Goal: Task Accomplishment & Management: Use online tool/utility

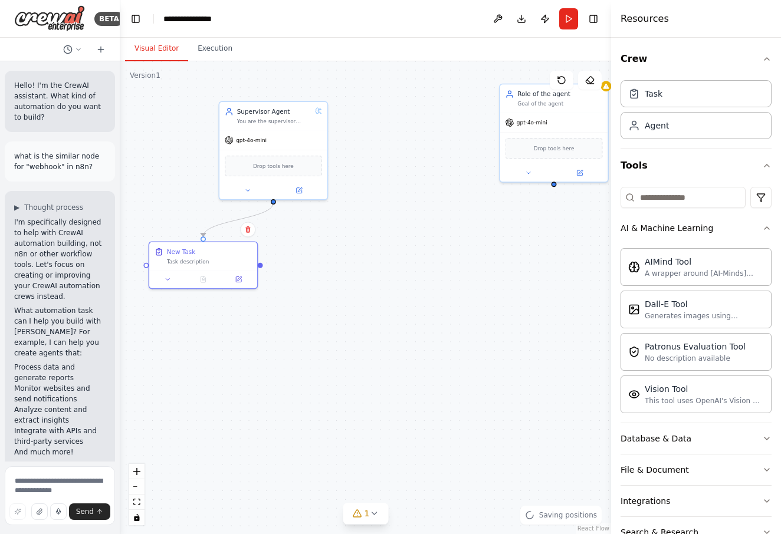
scroll to position [1308, 0]
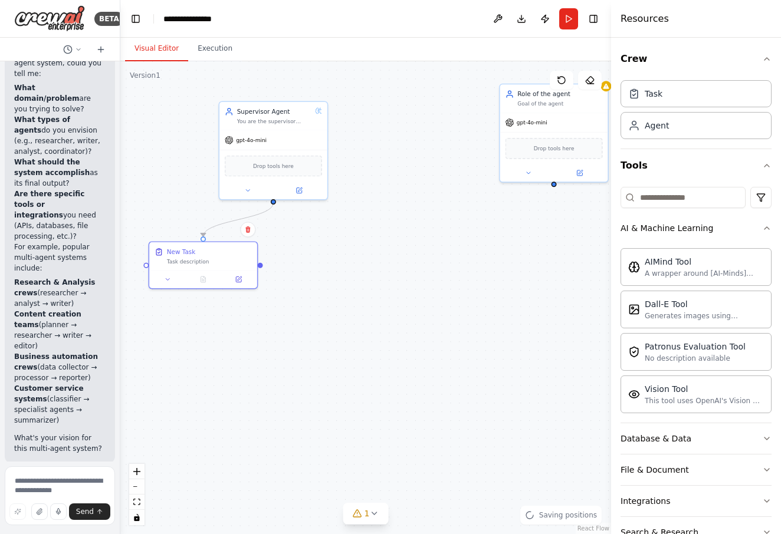
click at [214, 259] on div "Task description" at bounding box center [209, 261] width 85 height 7
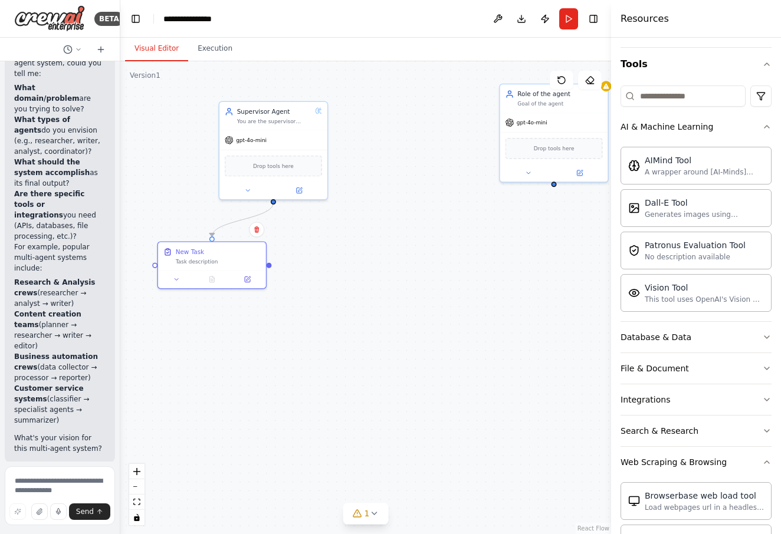
scroll to position [0, 0]
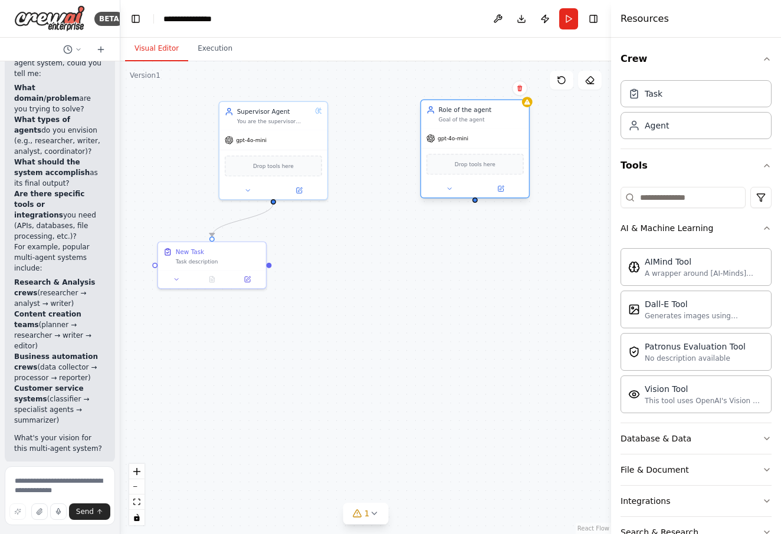
drag, startPoint x: 576, startPoint y: 127, endPoint x: 496, endPoint y: 146, distance: 82.4
click at [496, 146] on div "gpt-4o-mini" at bounding box center [475, 138] width 108 height 19
click at [449, 110] on div "Role of the agent" at bounding box center [481, 110] width 85 height 9
click at [496, 186] on button at bounding box center [501, 188] width 50 height 11
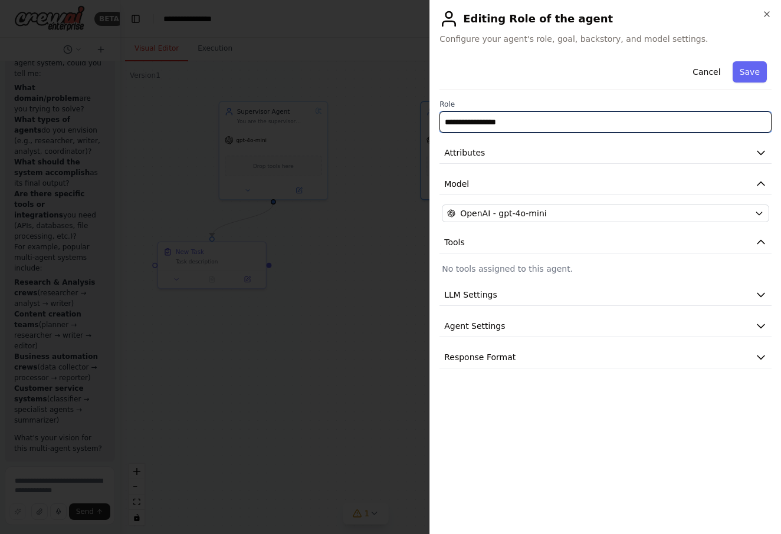
drag, startPoint x: 530, startPoint y: 119, endPoint x: 416, endPoint y: 118, distance: 113.8
click at [416, 119] on body "BETA Hello! I'm the CrewAI assistant. What kind of automation do you want to bu…" at bounding box center [390, 267] width 781 height 534
type input "*"
type input "**********"
click at [759, 75] on button "Save" at bounding box center [749, 71] width 34 height 21
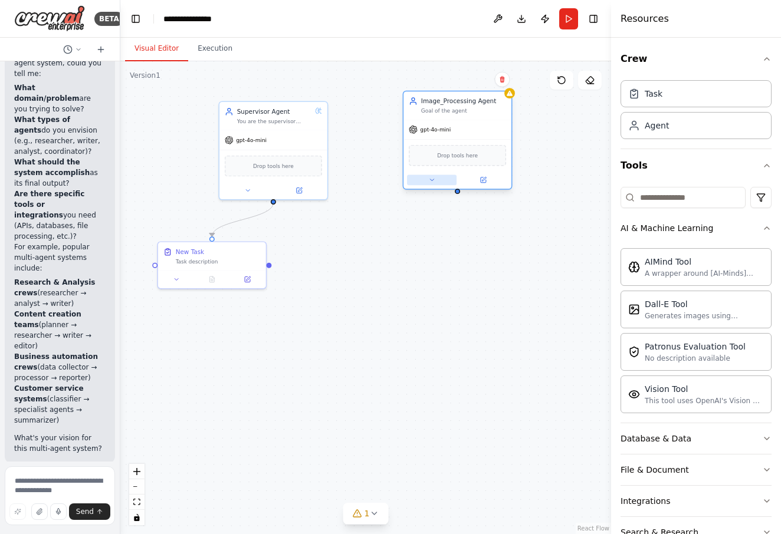
drag, startPoint x: 490, startPoint y: 144, endPoint x: 427, endPoint y: 175, distance: 70.2
click at [470, 136] on div "gpt-4o-mini" at bounding box center [457, 129] width 108 height 19
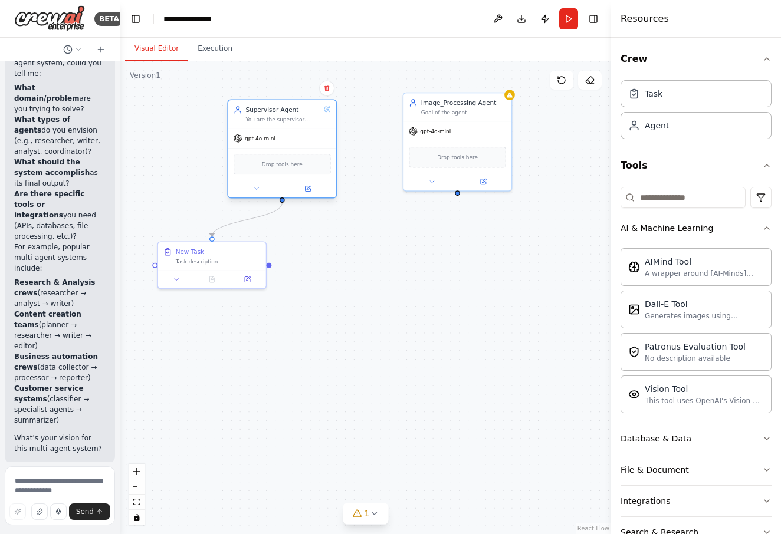
drag, startPoint x: 277, startPoint y: 136, endPoint x: 287, endPoint y: 135, distance: 9.5
click at [287, 135] on div "gpt-4o-mini" at bounding box center [282, 138] width 108 height 19
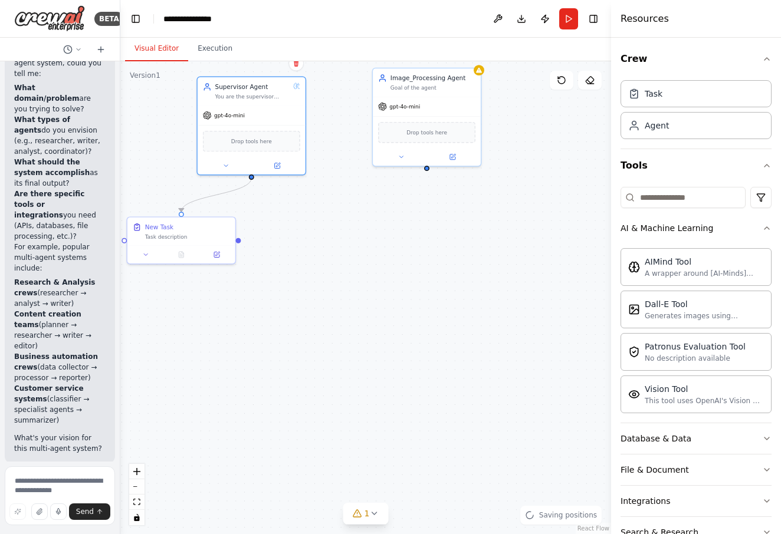
drag, startPoint x: 285, startPoint y: 203, endPoint x: 255, endPoint y: 179, distance: 39.4
click at [255, 179] on div ".deletable-edge-delete-btn { width: 20px; height: 20px; border: 0px solid #ffff…" at bounding box center [365, 297] width 491 height 473
drag, startPoint x: 274, startPoint y: 130, endPoint x: 290, endPoint y: 133, distance: 16.2
click at [290, 133] on div "Drop tools here" at bounding box center [268, 139] width 97 height 21
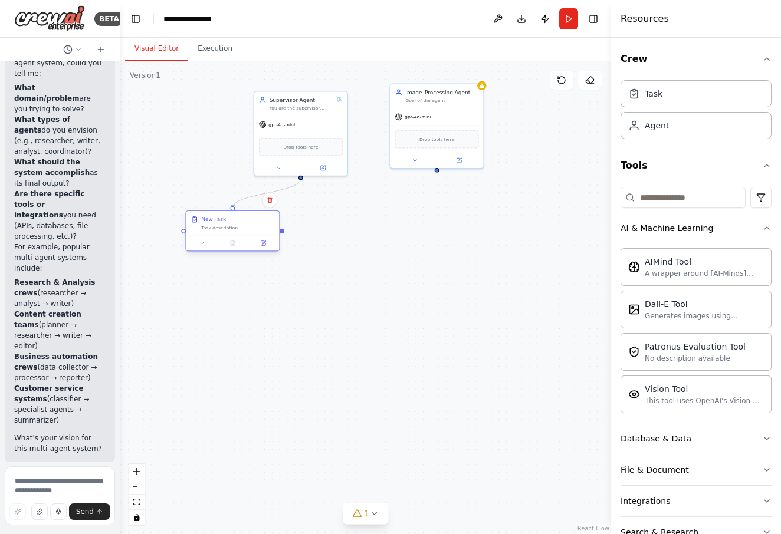
drag, startPoint x: 232, startPoint y: 236, endPoint x: 245, endPoint y: 235, distance: 13.0
click at [239, 235] on div "New Task Task description" at bounding box center [232, 231] width 94 height 41
click at [211, 53] on button "Execution" at bounding box center [215, 49] width 54 height 25
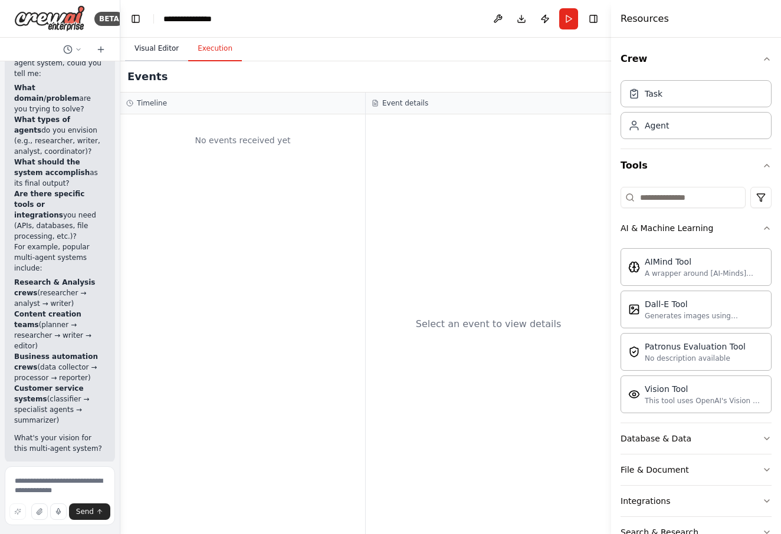
click at [172, 47] on button "Visual Editor" at bounding box center [156, 49] width 63 height 25
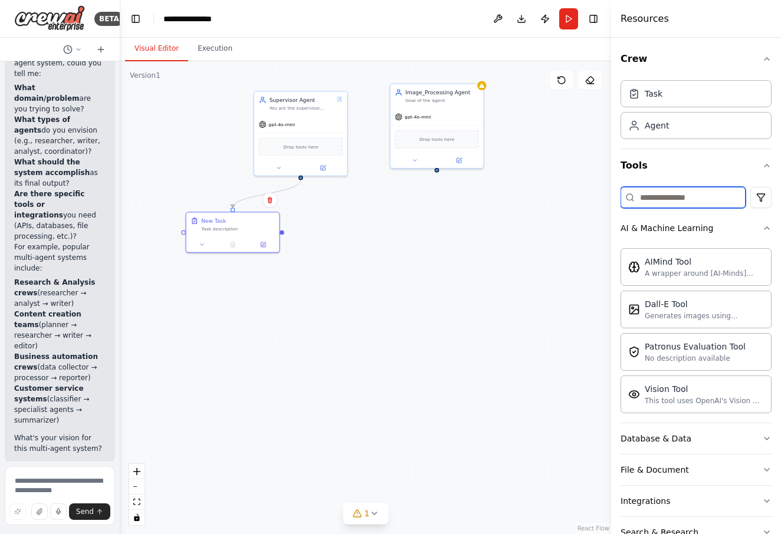
click at [665, 198] on input at bounding box center [682, 197] width 125 height 21
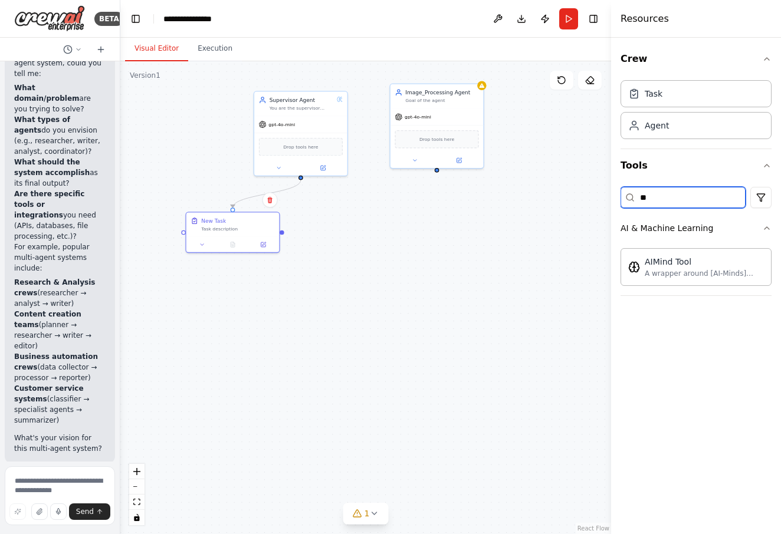
type input "*"
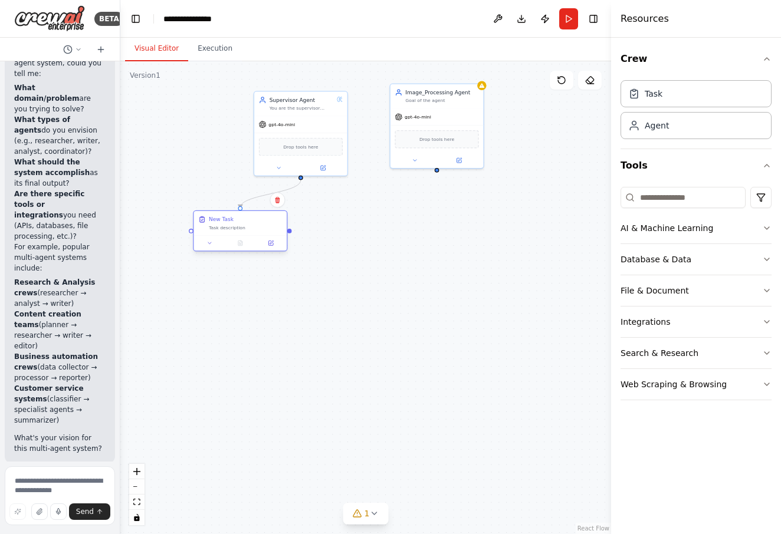
drag, startPoint x: 242, startPoint y: 230, endPoint x: 248, endPoint y: 226, distance: 7.2
click at [248, 226] on div "Task description" at bounding box center [245, 228] width 73 height 6
click at [143, 468] on button "zoom in" at bounding box center [136, 471] width 15 height 15
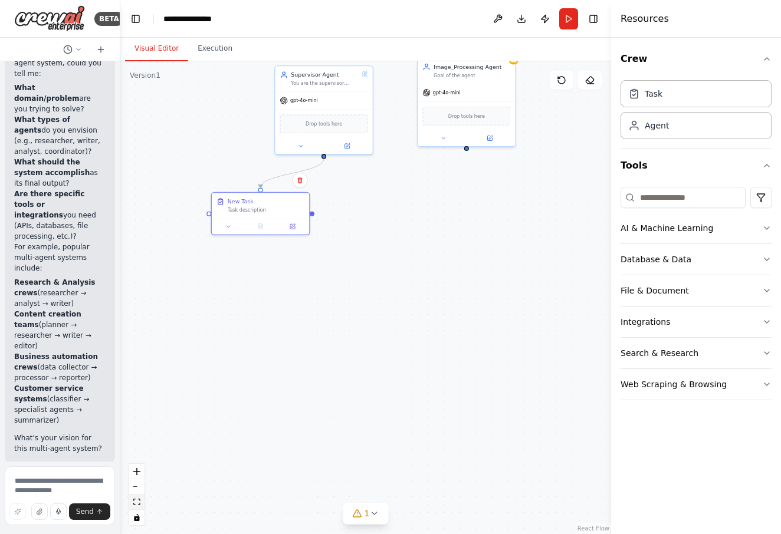
click at [141, 506] on button "fit view" at bounding box center [136, 502] width 15 height 15
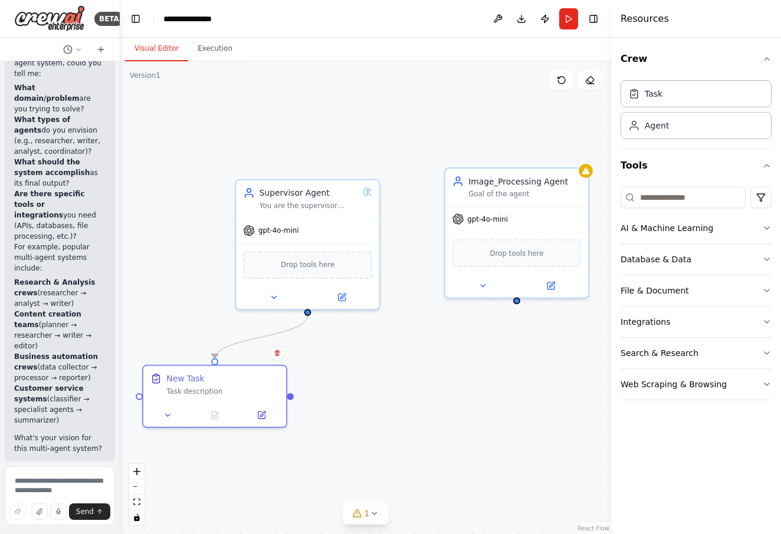
click at [117, 351] on div at bounding box center [118, 267] width 5 height 534
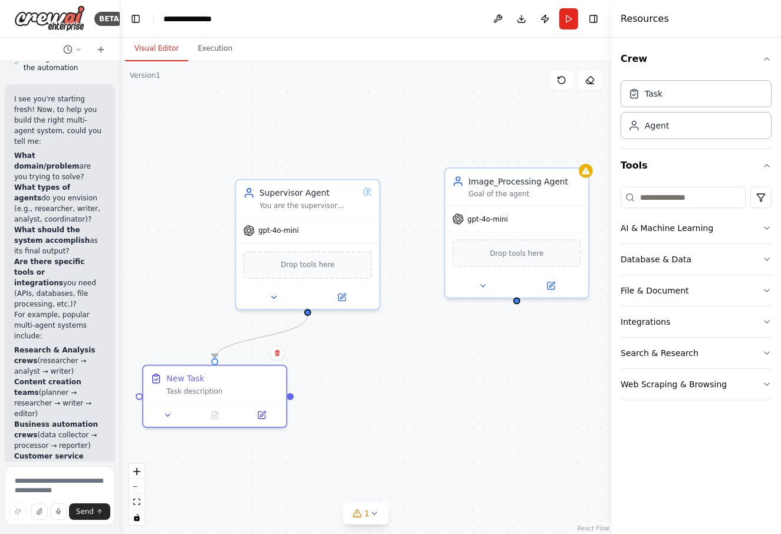
scroll to position [1308, 0]
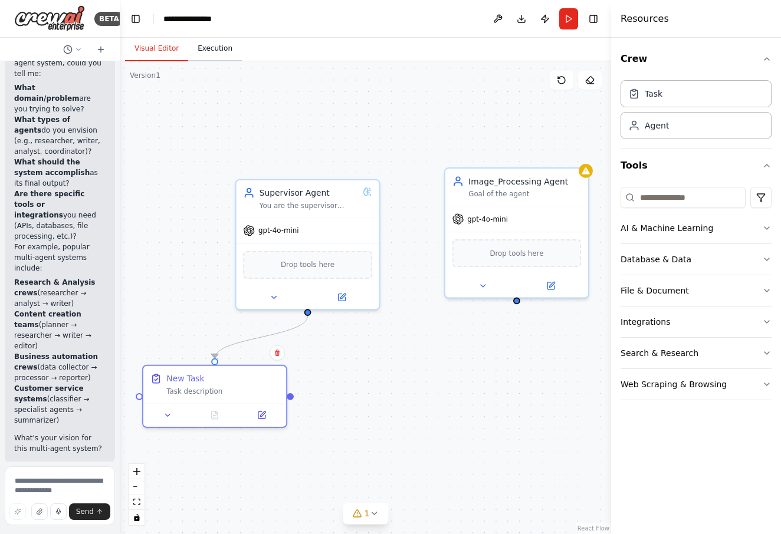
click at [215, 56] on button "Execution" at bounding box center [215, 49] width 54 height 25
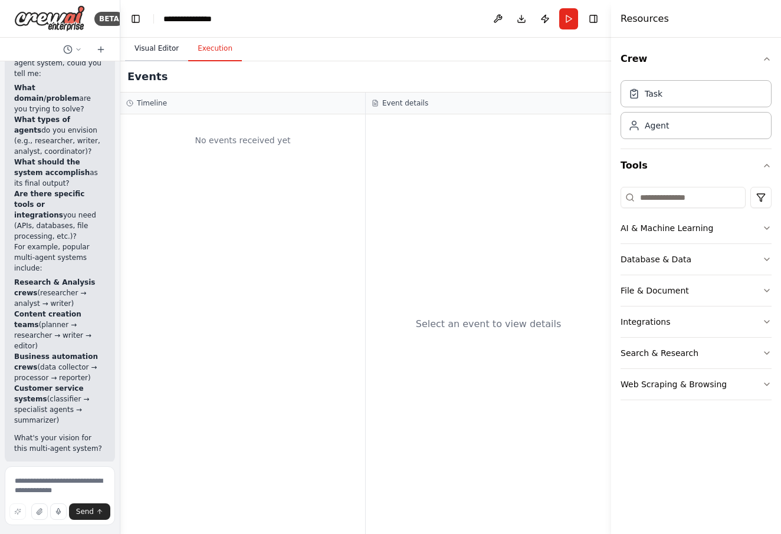
click at [181, 50] on button "Visual Editor" at bounding box center [156, 49] width 63 height 25
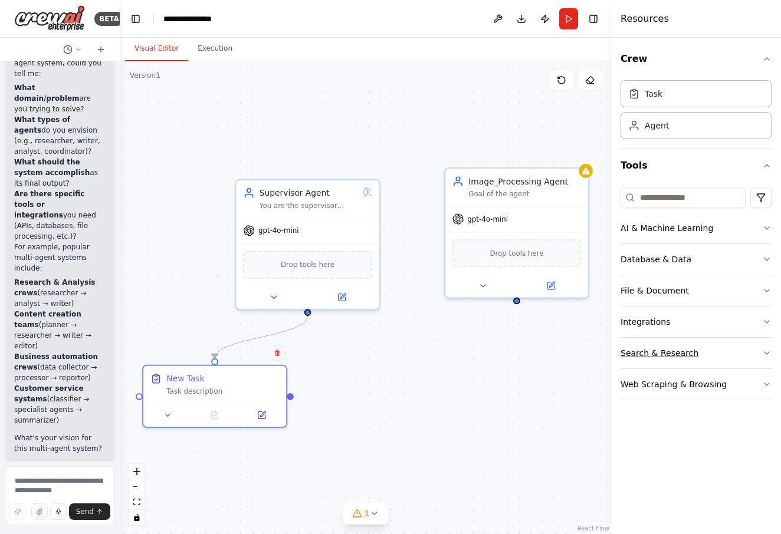
click at [686, 357] on div "Search & Research" at bounding box center [659, 353] width 78 height 12
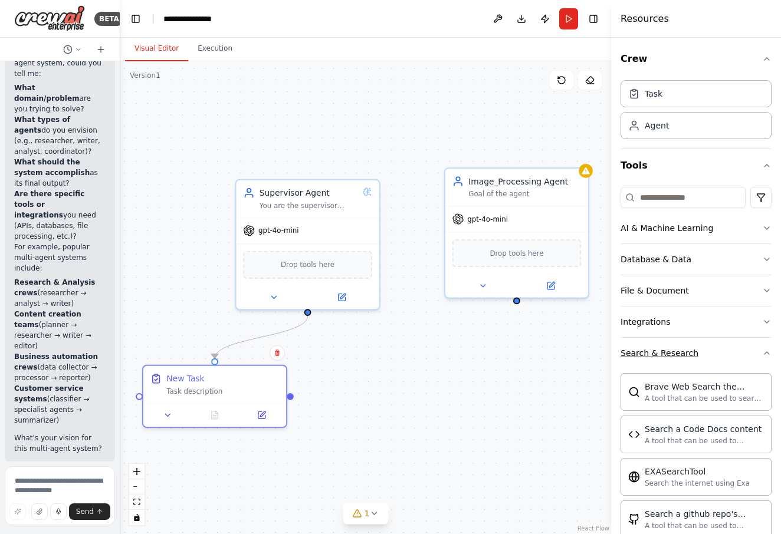
click at [686, 357] on div "Search & Research" at bounding box center [659, 353] width 78 height 12
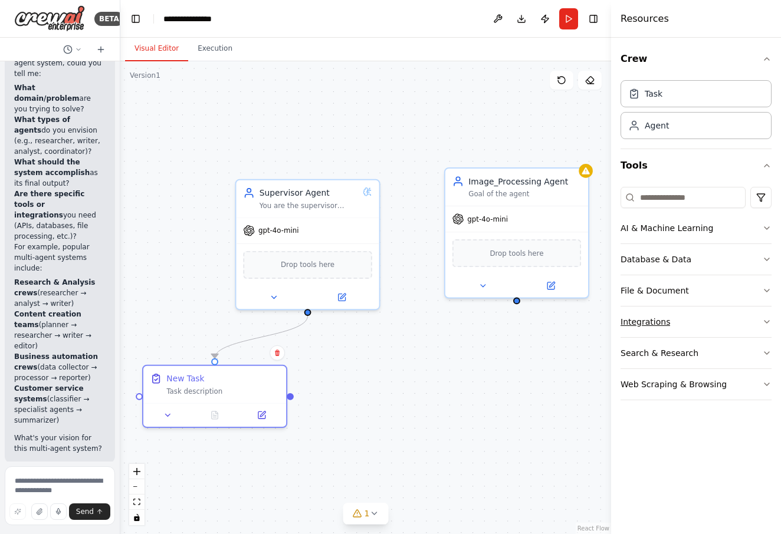
click at [665, 320] on div "Integrations" at bounding box center [645, 322] width 50 height 12
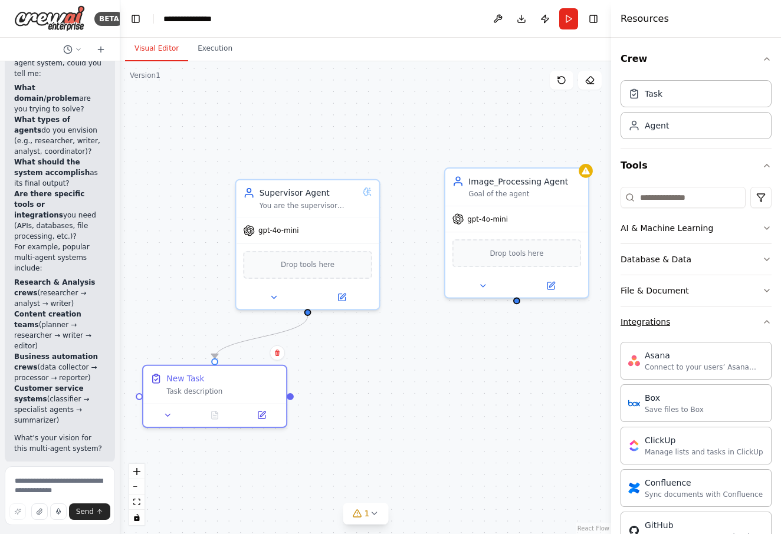
click at [665, 320] on div "Integrations" at bounding box center [645, 322] width 50 height 12
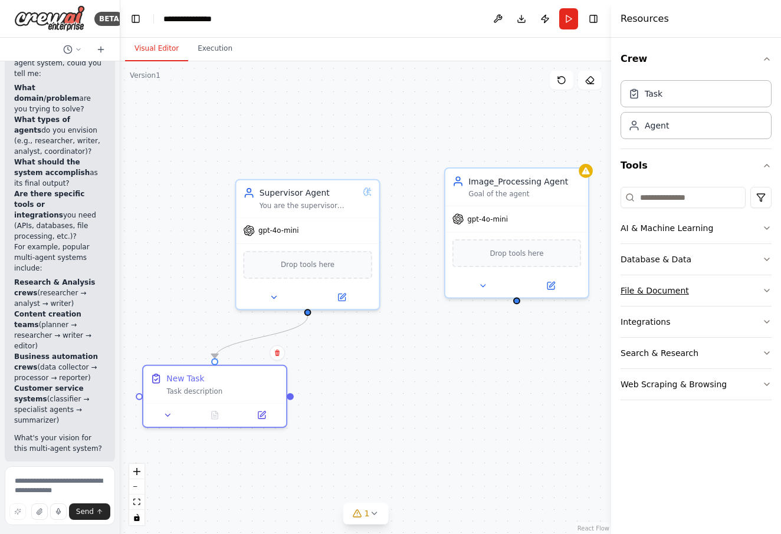
click at [643, 284] on button "File & Document" at bounding box center [695, 290] width 151 height 31
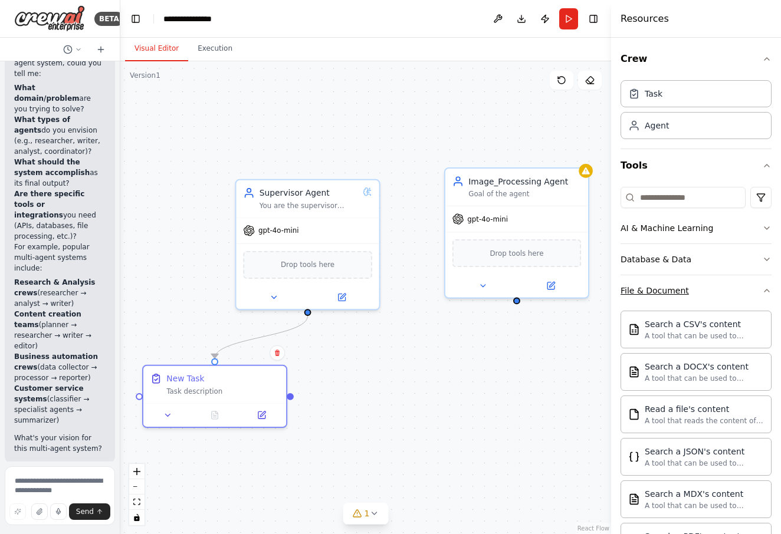
click at [643, 284] on button "File & Document" at bounding box center [695, 290] width 151 height 31
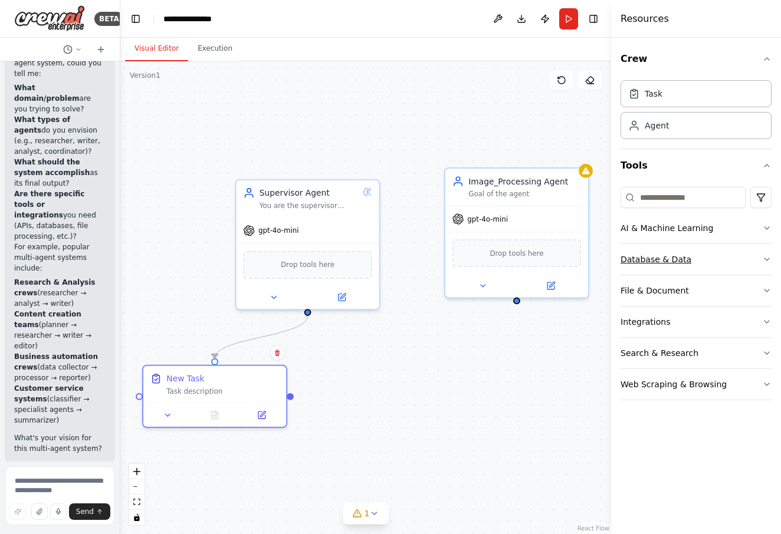
click at [631, 267] on button "Database & Data" at bounding box center [695, 259] width 151 height 31
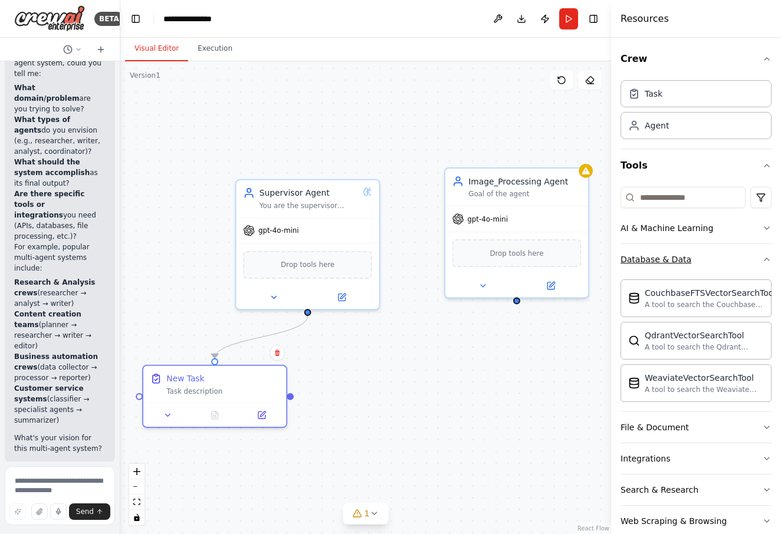
click at [631, 267] on button "Database & Data" at bounding box center [695, 259] width 151 height 31
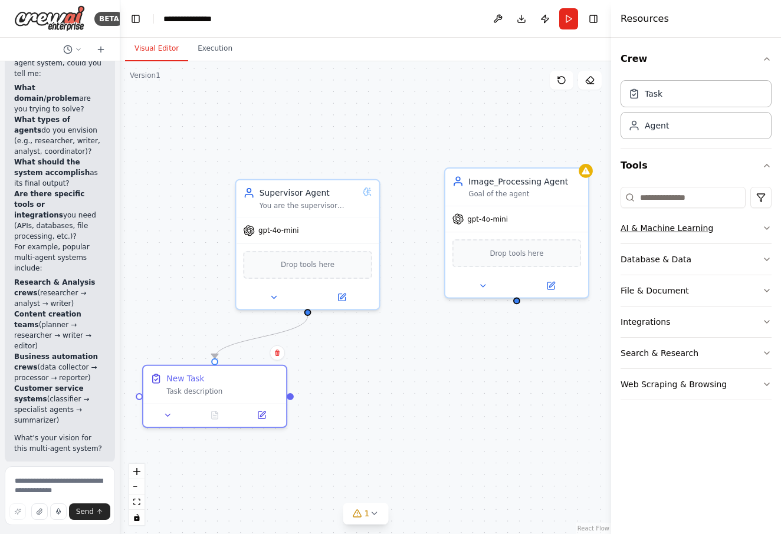
click at [635, 219] on button "AI & Machine Learning" at bounding box center [695, 228] width 151 height 31
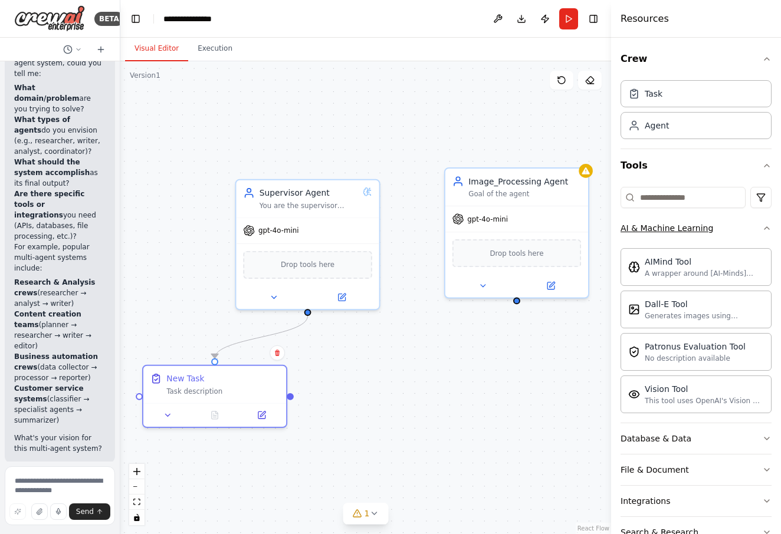
click at [637, 229] on div "AI & Machine Learning" at bounding box center [666, 228] width 93 height 12
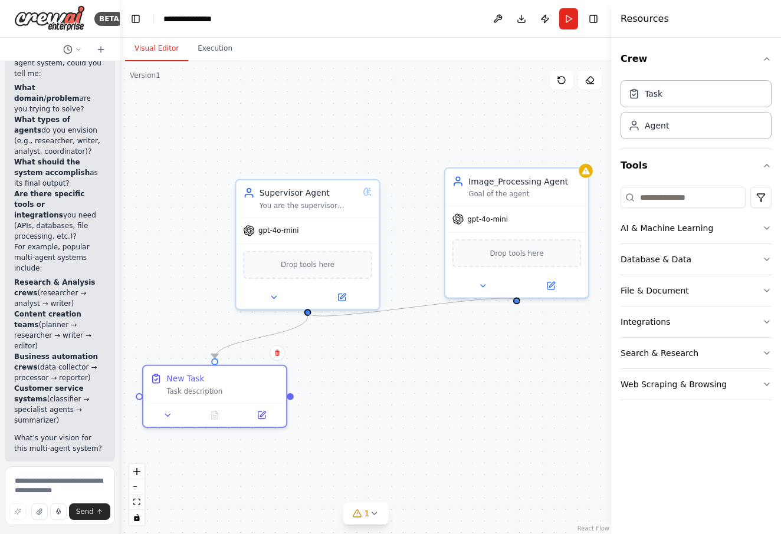
drag, startPoint x: 309, startPoint y: 310, endPoint x: 519, endPoint y: 302, distance: 210.1
click at [519, 302] on div ".deletable-edge-delete-btn { width: 20px; height: 20px; border: 0px solid #ffff…" at bounding box center [365, 297] width 491 height 473
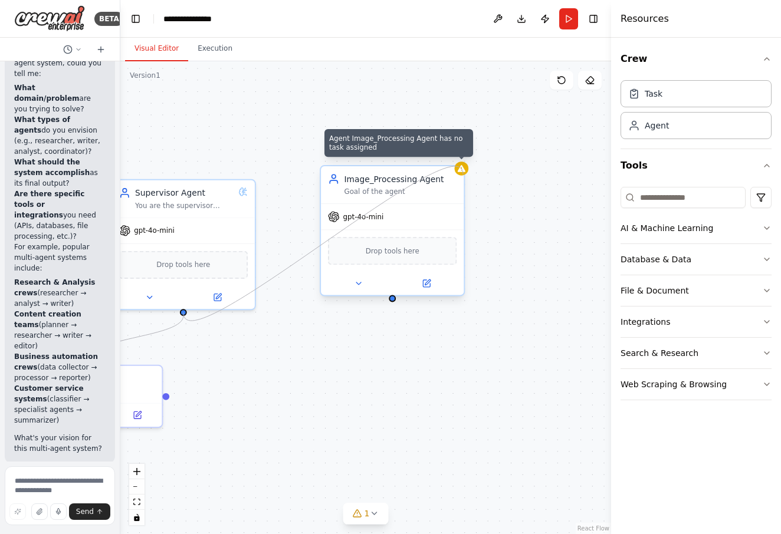
drag, startPoint x: 308, startPoint y: 311, endPoint x: 463, endPoint y: 175, distance: 206.0
click at [463, 179] on div "Supervisor Agent You are the supervisor agent of this multi-agent system. You a…" at bounding box center [259, 412] width 483 height 466
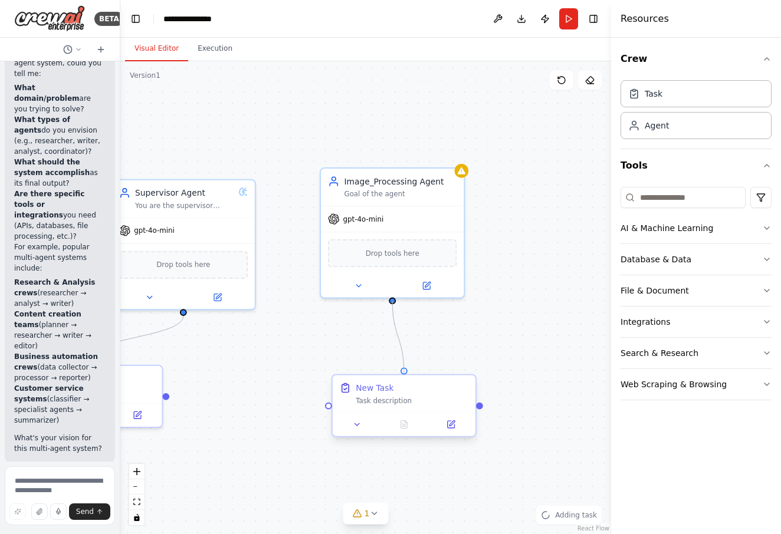
drag, startPoint x: 389, startPoint y: 298, endPoint x: 402, endPoint y: 376, distance: 78.8
click at [402, 376] on div "Supervisor Agent You are the supervisor agent of this multi-agent system. You a…" at bounding box center [259, 412] width 483 height 466
drag, startPoint x: 185, startPoint y: 313, endPoint x: 393, endPoint y: 301, distance: 208.5
click at [393, 301] on div ".deletable-edge-delete-btn { width: 20px; height: 20px; border: 0px solid #ffff…" at bounding box center [365, 297] width 491 height 473
click at [139, 499] on icon "fit view" at bounding box center [136, 502] width 7 height 6
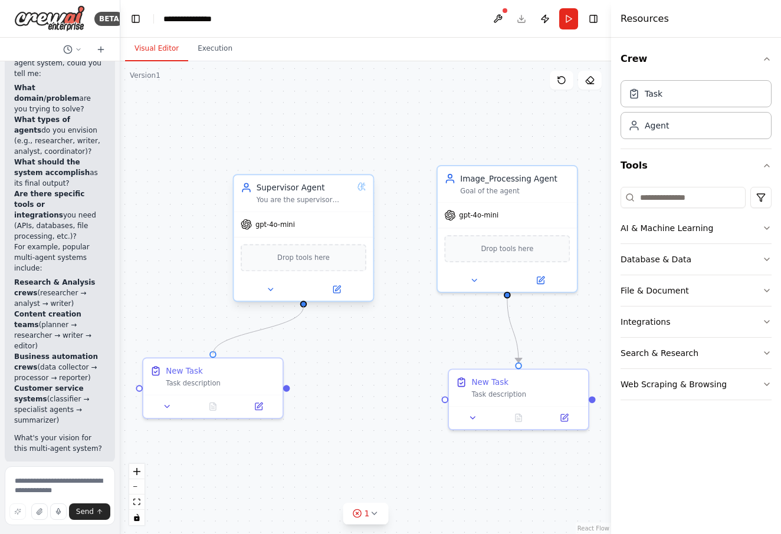
drag, startPoint x: 305, startPoint y: 313, endPoint x: 299, endPoint y: 303, distance: 11.5
click at [299, 303] on div ".deletable-edge-delete-btn { width: 20px; height: 20px; border: 0px solid #ffff…" at bounding box center [377, 403] width 471 height 454
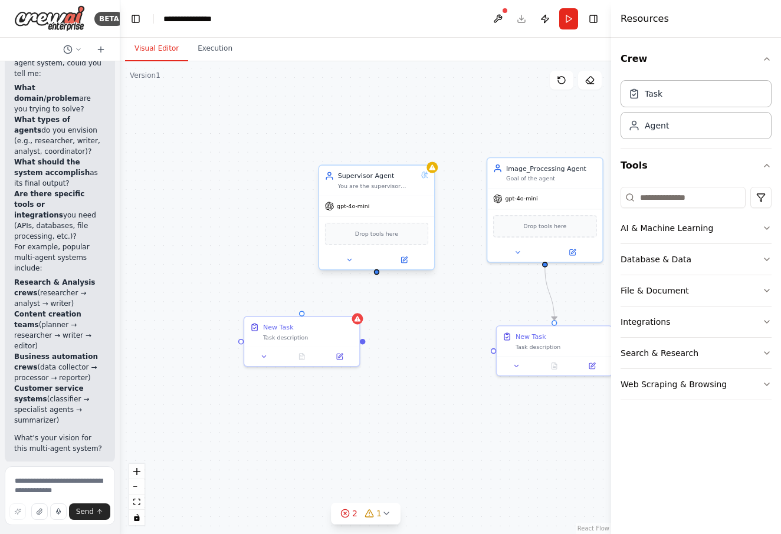
drag, startPoint x: 326, startPoint y: 312, endPoint x: 375, endPoint y: 277, distance: 60.9
click at [375, 277] on div ".deletable-edge-delete-btn { width: 20px; height: 20px; border: 0px solid #ffff…" at bounding box center [365, 297] width 491 height 473
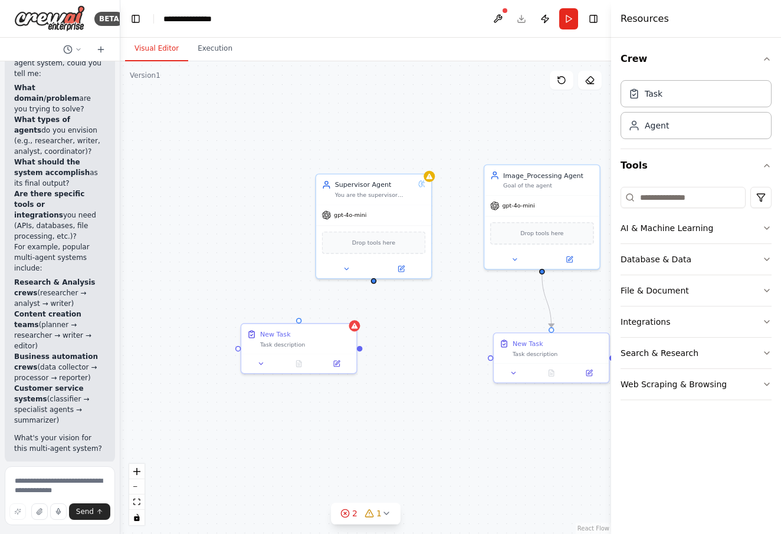
drag, startPoint x: 375, startPoint y: 277, endPoint x: 372, endPoint y: 284, distance: 7.7
click at [372, 284] on div ".deletable-edge-delete-btn { width: 20px; height: 20px; border: 0px solid #ffff…" at bounding box center [365, 297] width 491 height 473
drag, startPoint x: 415, startPoint y: 397, endPoint x: 408, endPoint y: 340, distance: 57.6
click at [416, 397] on div ".deletable-edge-delete-btn { width: 20px; height: 20px; border: 0px solid #ffff…" at bounding box center [365, 297] width 491 height 473
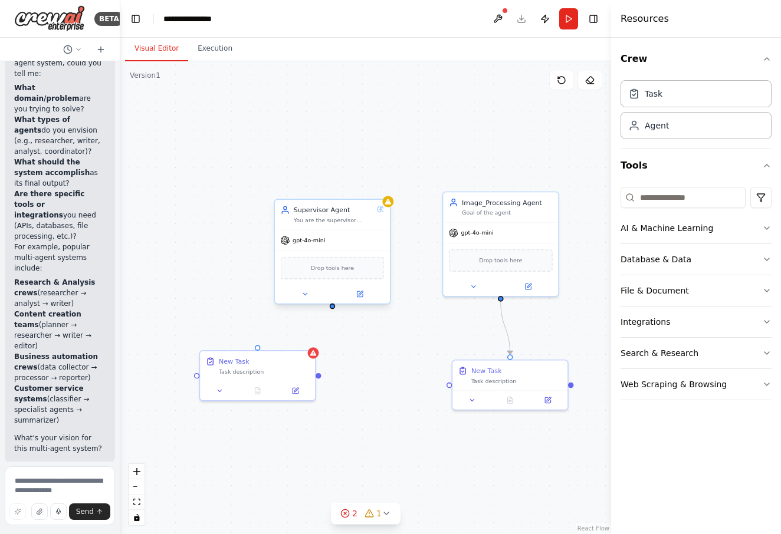
drag, startPoint x: 374, startPoint y: 284, endPoint x: 333, endPoint y: 311, distance: 49.9
click at [333, 311] on div ".deletable-edge-delete-btn { width: 20px; height: 20px; border: 0px solid #ffff…" at bounding box center [365, 297] width 491 height 473
drag, startPoint x: 333, startPoint y: 311, endPoint x: 265, endPoint y: 348, distance: 77.3
click at [260, 350] on div "Supervisor Agent You are the supervisor agent of this multi-agent system. You a…" at bounding box center [393, 388] width 389 height 375
drag, startPoint x: 319, startPoint y: 375, endPoint x: 456, endPoint y: 390, distance: 137.7
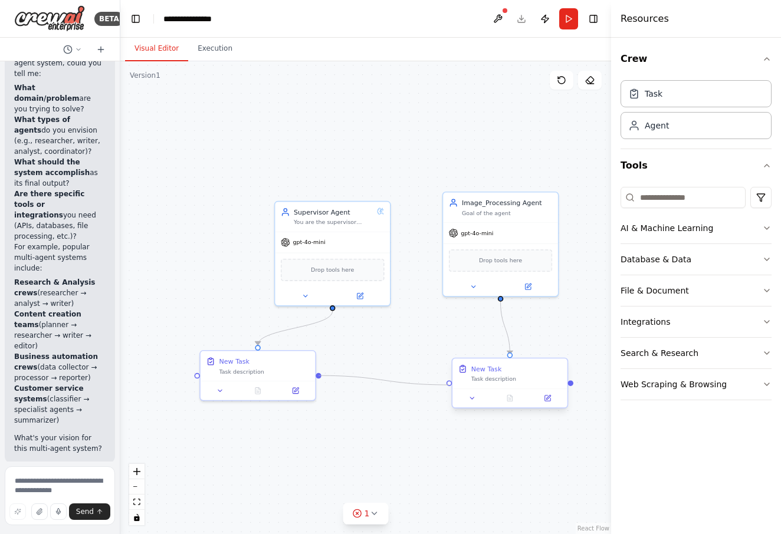
click at [456, 390] on div "Supervisor Agent You are the supervisor agent of this multi-agent system. You a…" at bounding box center [393, 388] width 388 height 374
drag, startPoint x: 444, startPoint y: 387, endPoint x: 452, endPoint y: 239, distance: 148.8
click at [451, 237] on div ".deletable-edge-delete-btn { width: 20px; height: 20px; border: 0px solid #ffff…" at bounding box center [393, 388] width 388 height 374
drag, startPoint x: 321, startPoint y: 372, endPoint x: 502, endPoint y: 300, distance: 194.8
click at [502, 300] on div ".deletable-edge-delete-btn { width: 20px; height: 20px; border: 0px solid #ffff…" at bounding box center [365, 297] width 491 height 473
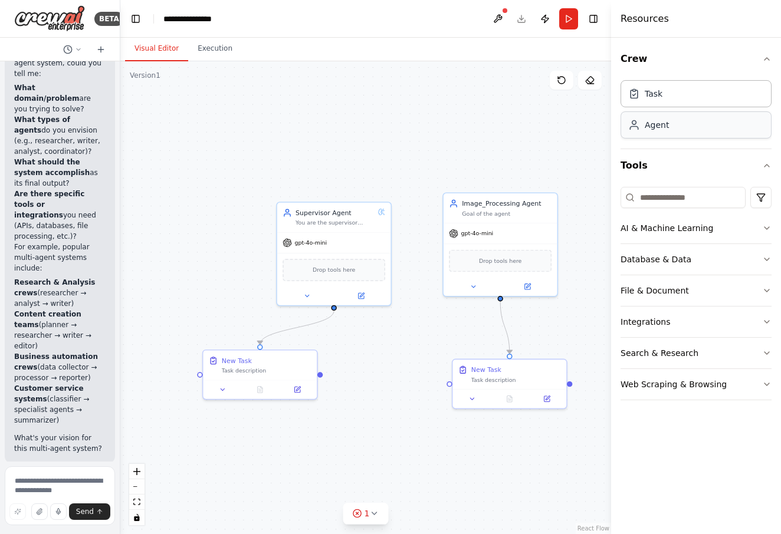
click at [651, 138] on div "Agent" at bounding box center [695, 124] width 151 height 27
click at [650, 110] on div "Task Agent" at bounding box center [695, 107] width 151 height 64
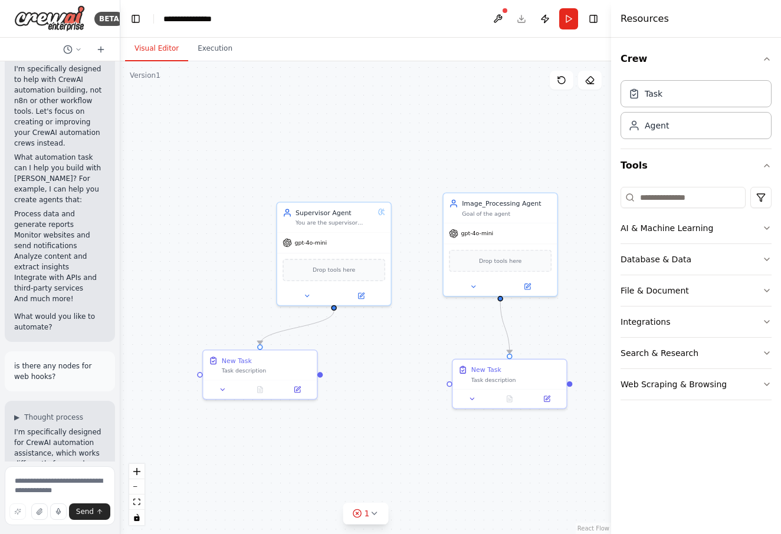
scroll to position [0, 0]
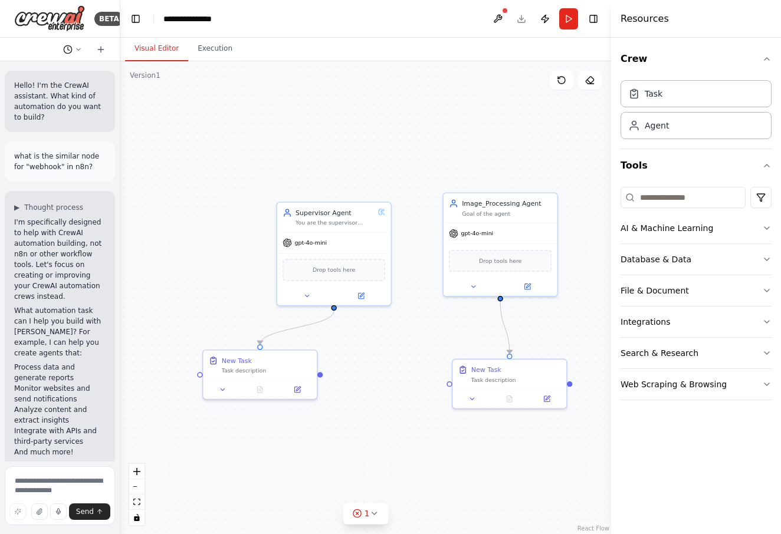
click at [70, 51] on icon at bounding box center [67, 49] width 9 height 9
click at [70, 51] on div at bounding box center [60, 267] width 120 height 534
click at [107, 47] on button at bounding box center [100, 49] width 19 height 14
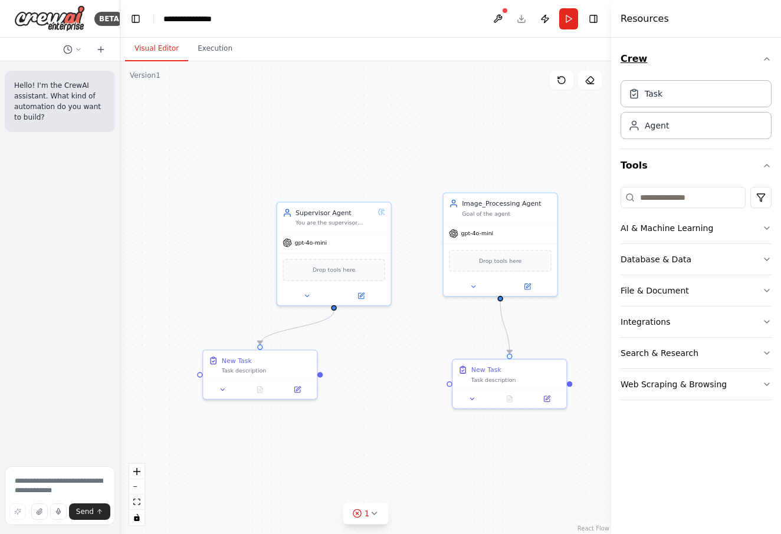
click at [645, 58] on button "Crew" at bounding box center [695, 58] width 151 height 33
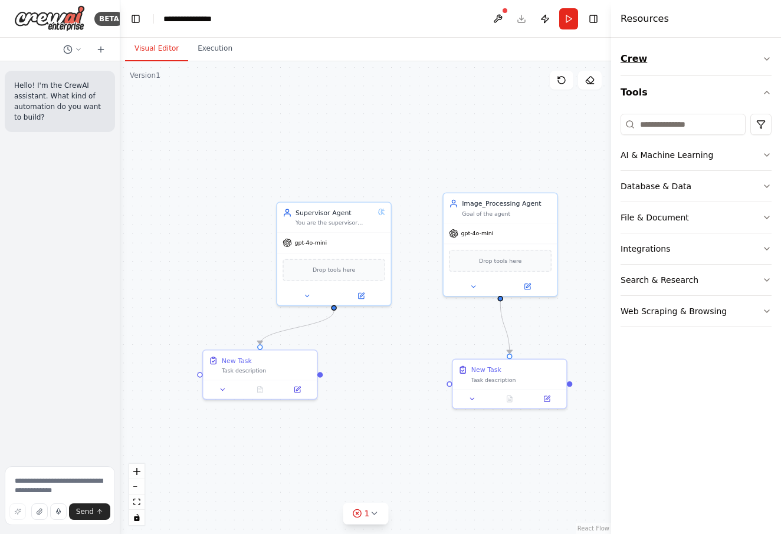
click at [644, 58] on button "Crew" at bounding box center [695, 58] width 151 height 33
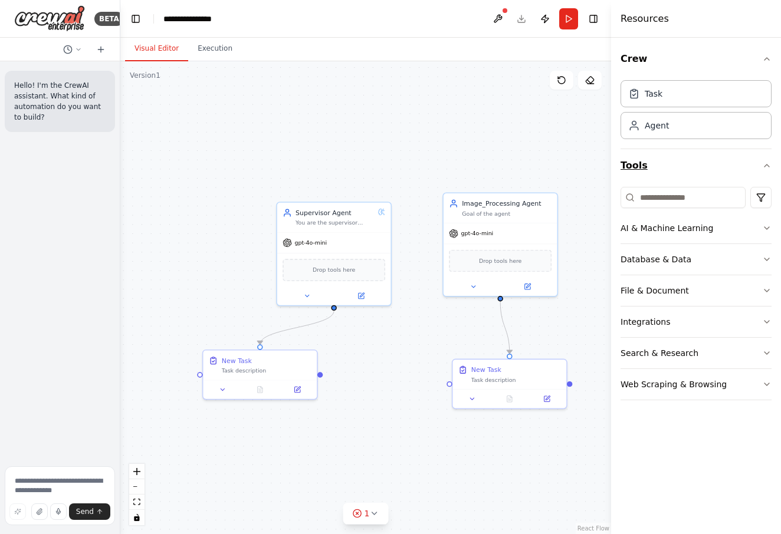
click at [629, 162] on button "Tools" at bounding box center [695, 165] width 151 height 33
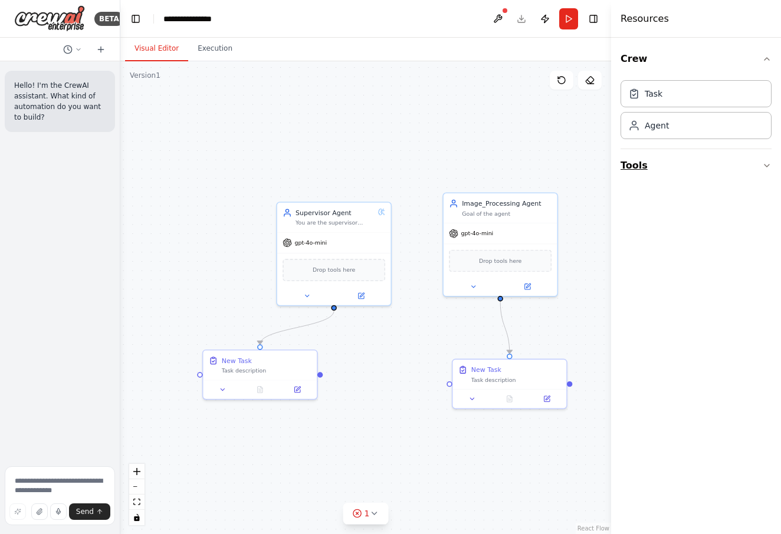
click at [629, 162] on button "Tools" at bounding box center [695, 165] width 151 height 33
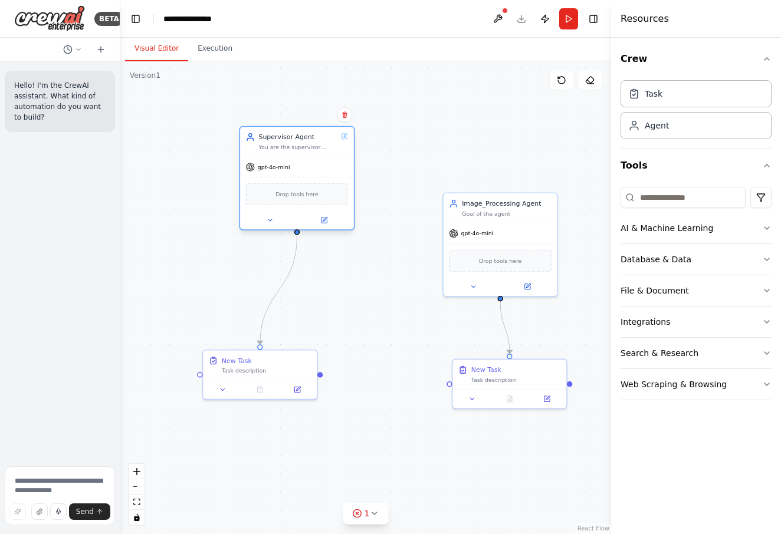
drag, startPoint x: 318, startPoint y: 238, endPoint x: 297, endPoint y: 167, distance: 73.9
click at [281, 167] on span "gpt-4o-mini" at bounding box center [274, 167] width 32 height 8
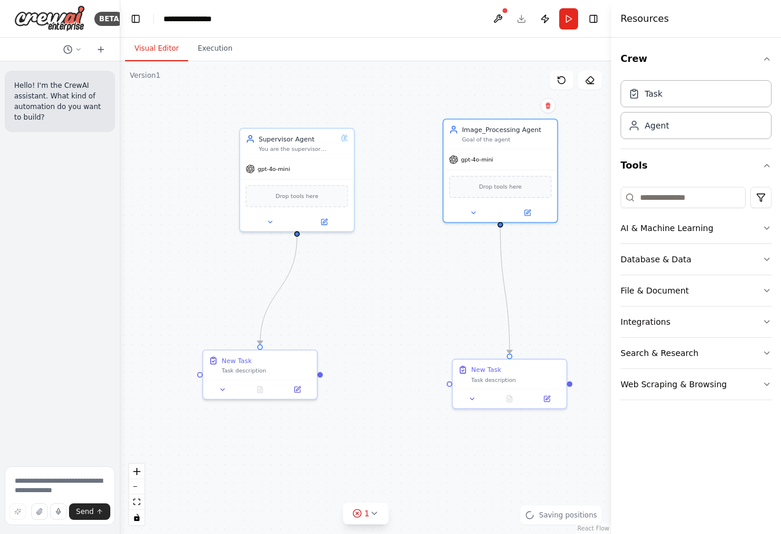
drag, startPoint x: 504, startPoint y: 227, endPoint x: 492, endPoint y: 311, distance: 85.2
click at [507, 157] on div "gpt-4o-mini" at bounding box center [500, 160] width 114 height 20
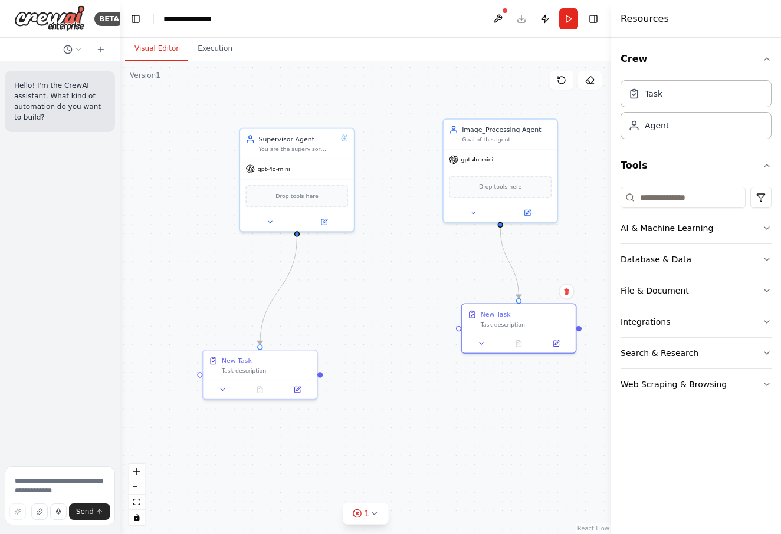
drag, startPoint x: 514, startPoint y: 373, endPoint x: 488, endPoint y: 245, distance: 131.2
click at [523, 315] on div "New Task Task description" at bounding box center [525, 319] width 90 height 18
click at [477, 163] on div "gpt-4o-mini" at bounding box center [500, 158] width 114 height 20
click at [530, 208] on icon at bounding box center [528, 210] width 4 height 4
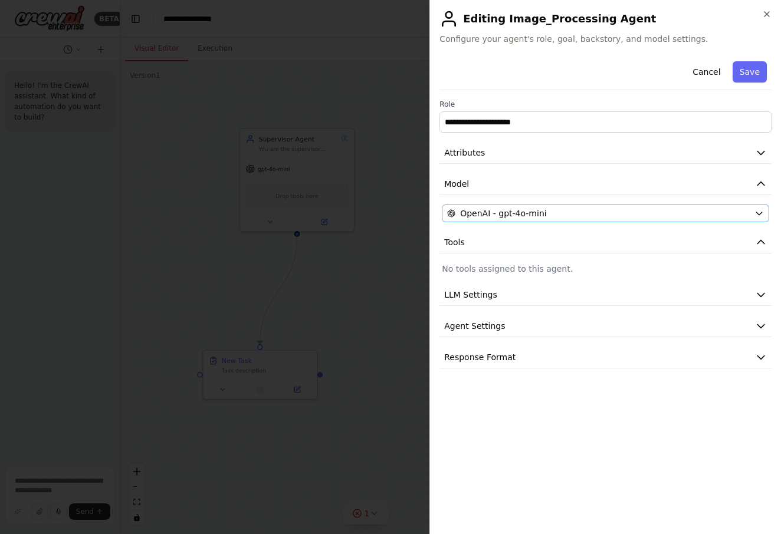
click at [597, 213] on div "OpenAI - gpt-4o-mini" at bounding box center [598, 214] width 303 height 12
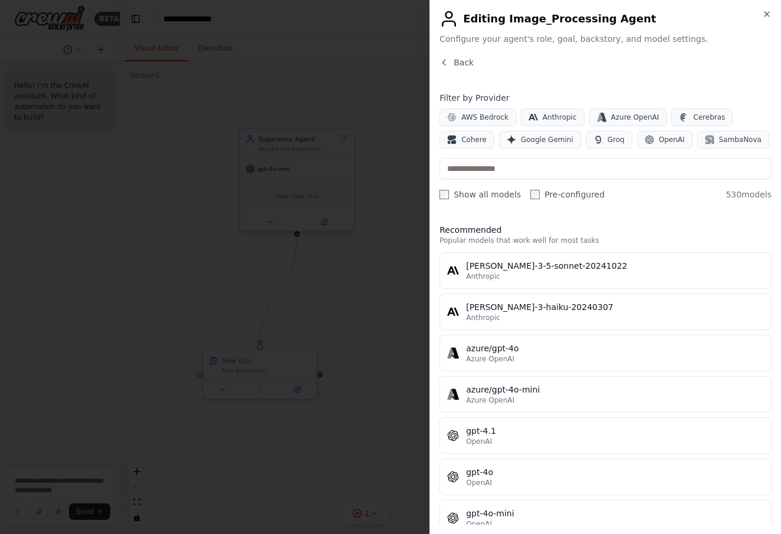
click at [449, 55] on div "Close Editing Image_Processing Agent Configure your agent's role, goal, backsto…" at bounding box center [604, 267] width 351 height 534
click at [449, 60] on button "Back" at bounding box center [456, 63] width 34 height 12
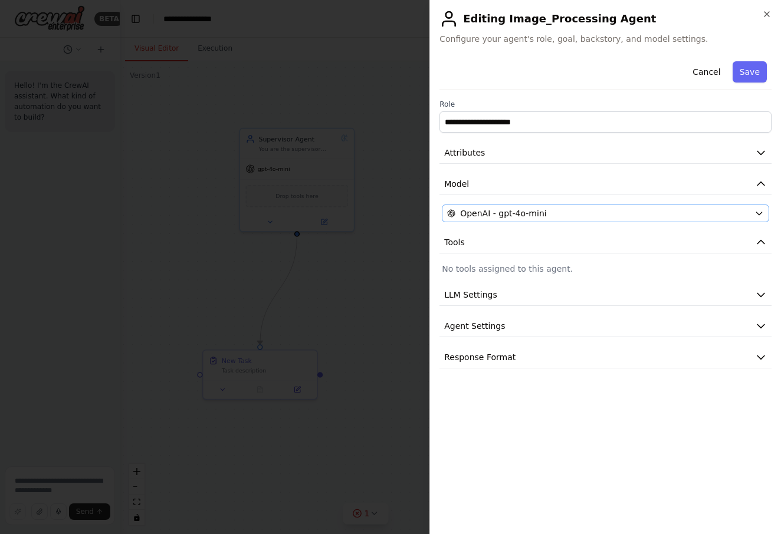
click at [627, 214] on div "OpenAI - gpt-4o-mini" at bounding box center [598, 214] width 303 height 12
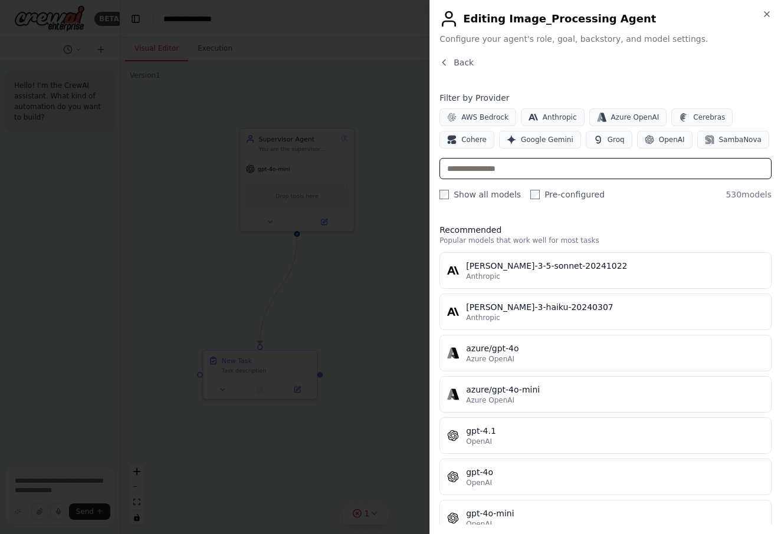
click at [523, 172] on input "text" at bounding box center [605, 168] width 332 height 21
drag, startPoint x: 610, startPoint y: 59, endPoint x: 610, endPoint y: 66, distance: 7.1
click at [610, 60] on div "Back" at bounding box center [605, 67] width 332 height 21
click at [450, 196] on label "Show all models" at bounding box center [479, 195] width 81 height 12
click at [537, 197] on label "Pre-configured" at bounding box center [567, 195] width 74 height 12
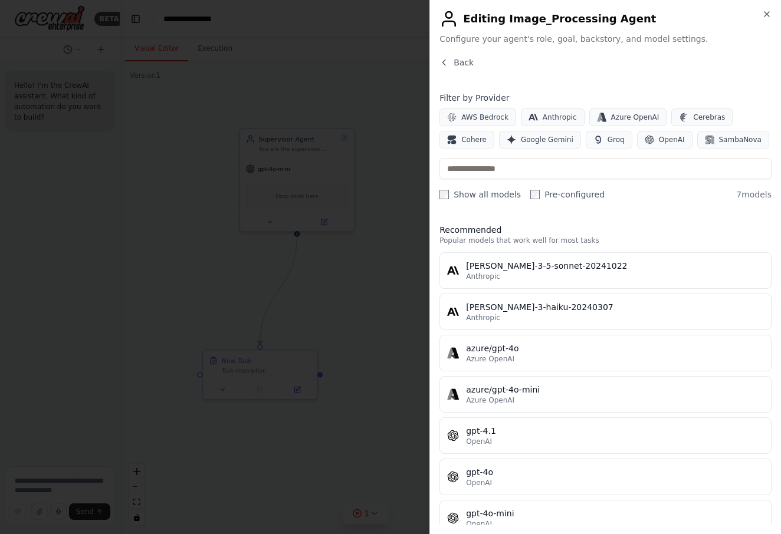
click at [532, 199] on label "Pre-configured" at bounding box center [567, 195] width 74 height 12
click at [763, 13] on icon "button" at bounding box center [766, 13] width 9 height 9
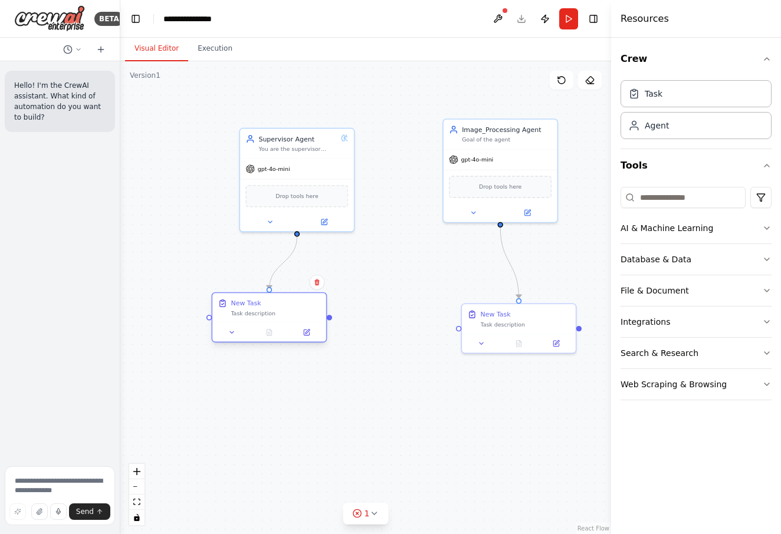
drag, startPoint x: 282, startPoint y: 369, endPoint x: 292, endPoint y: 310, distance: 59.2
click at [292, 310] on div "Task description" at bounding box center [276, 314] width 90 height 8
click at [295, 324] on div at bounding box center [269, 332] width 114 height 19
drag, startPoint x: 305, startPoint y: 333, endPoint x: 327, endPoint y: 321, distance: 24.6
click at [306, 333] on icon at bounding box center [307, 332] width 4 height 4
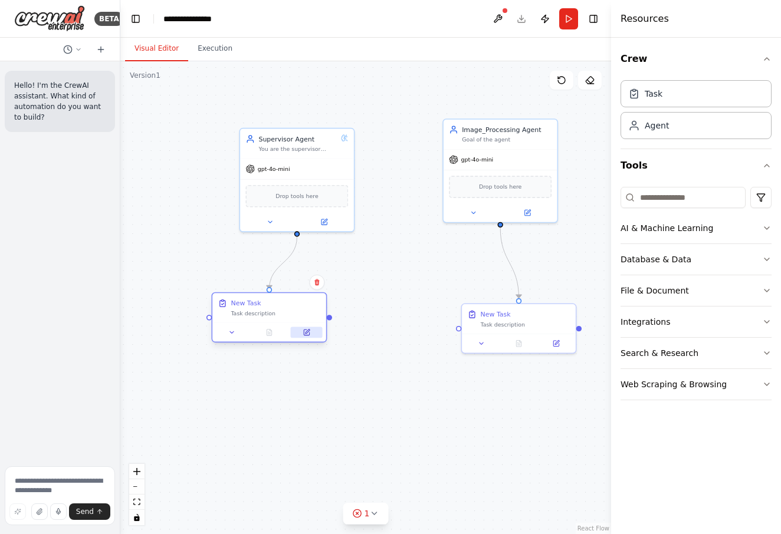
click at [318, 334] on button at bounding box center [307, 332] width 32 height 11
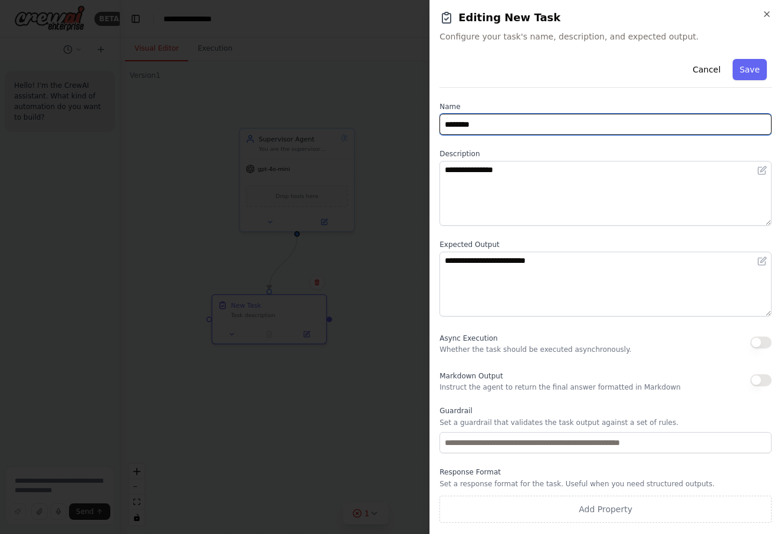
click at [537, 126] on input "********" at bounding box center [605, 124] width 332 height 21
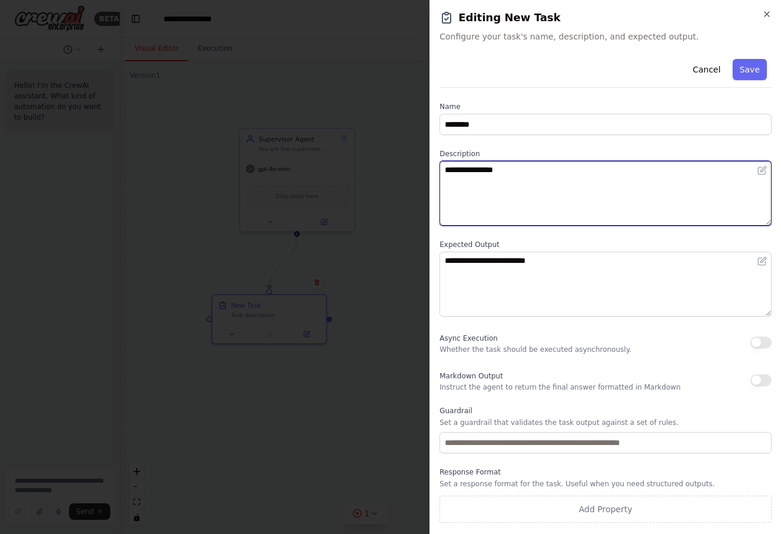
drag, startPoint x: 519, startPoint y: 208, endPoint x: 524, endPoint y: 198, distance: 11.6
click at [519, 208] on textarea "**********" at bounding box center [605, 193] width 332 height 65
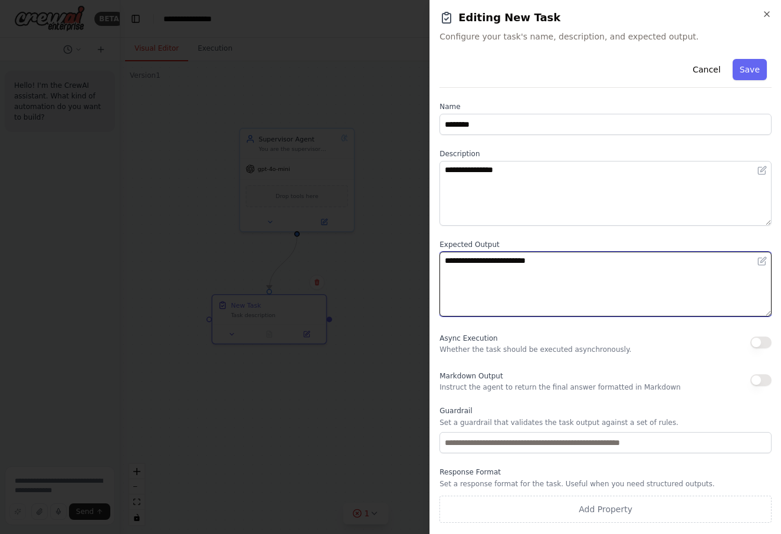
click at [530, 277] on textarea "**********" at bounding box center [605, 284] width 332 height 65
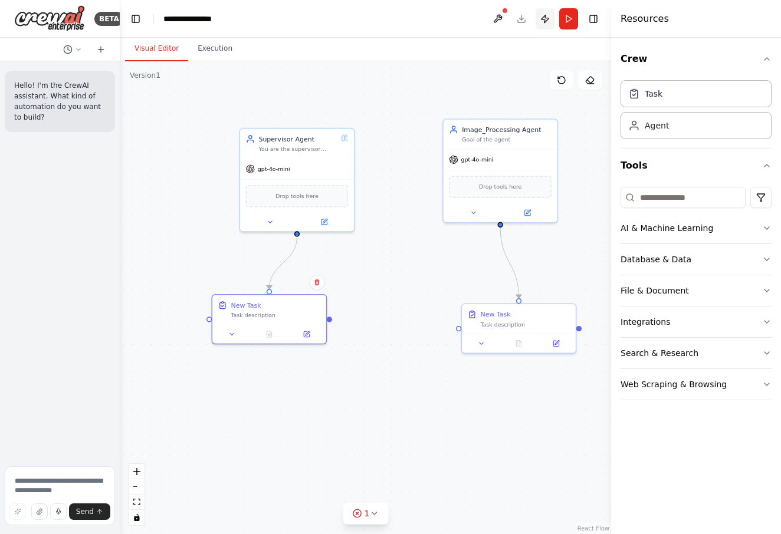
click at [550, 27] on button "Publish" at bounding box center [544, 18] width 19 height 21
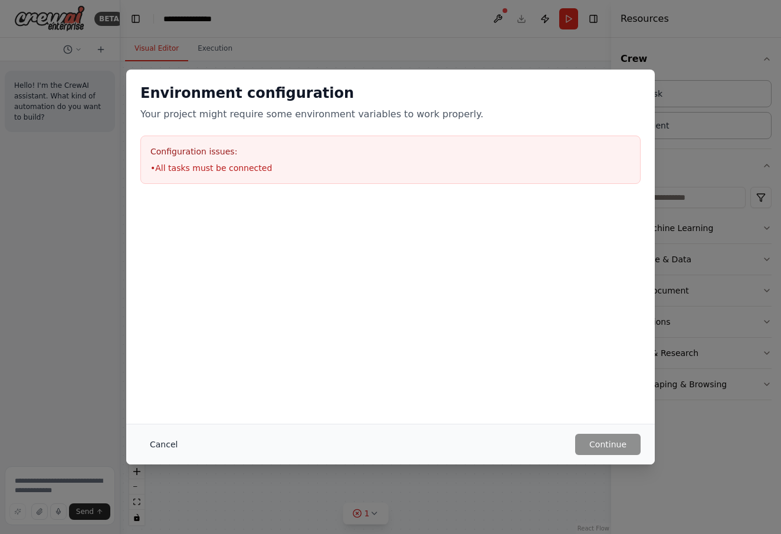
click at [170, 445] on button "Cancel" at bounding box center [163, 444] width 47 height 21
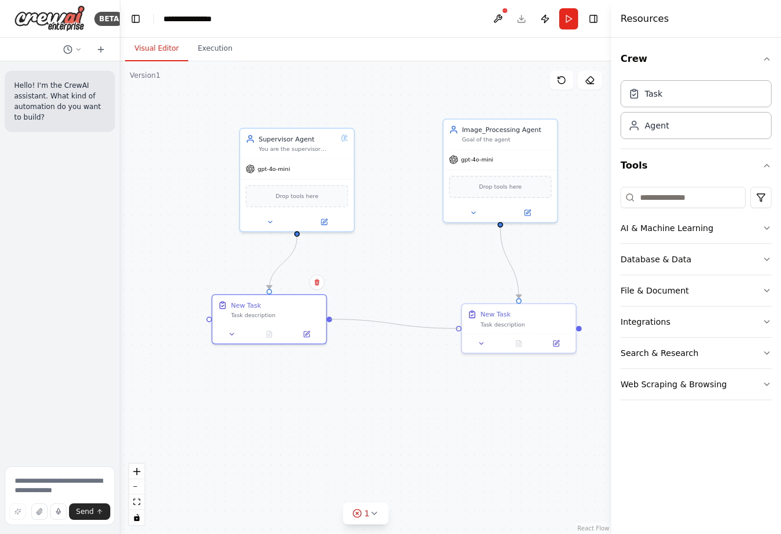
drag, startPoint x: 328, startPoint y: 320, endPoint x: 453, endPoint y: 328, distance: 124.7
click at [453, 328] on div ".deletable-edge-delete-btn { width: 20px; height: 20px; border: 0px solid #ffff…" at bounding box center [365, 297] width 491 height 473
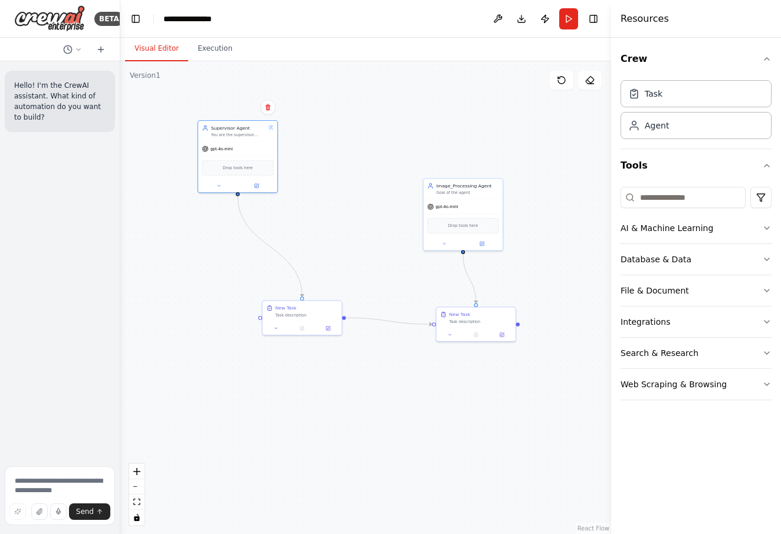
drag, startPoint x: 330, startPoint y: 219, endPoint x: 275, endPoint y: 278, distance: 81.0
click at [245, 153] on div "gpt-4o-mini" at bounding box center [237, 149] width 79 height 14
drag, startPoint x: 303, startPoint y: 314, endPoint x: 212, endPoint y: 254, distance: 109.4
click at [212, 254] on div "Task description" at bounding box center [216, 256] width 63 height 5
drag, startPoint x: 244, startPoint y: 167, endPoint x: 244, endPoint y: 183, distance: 15.3
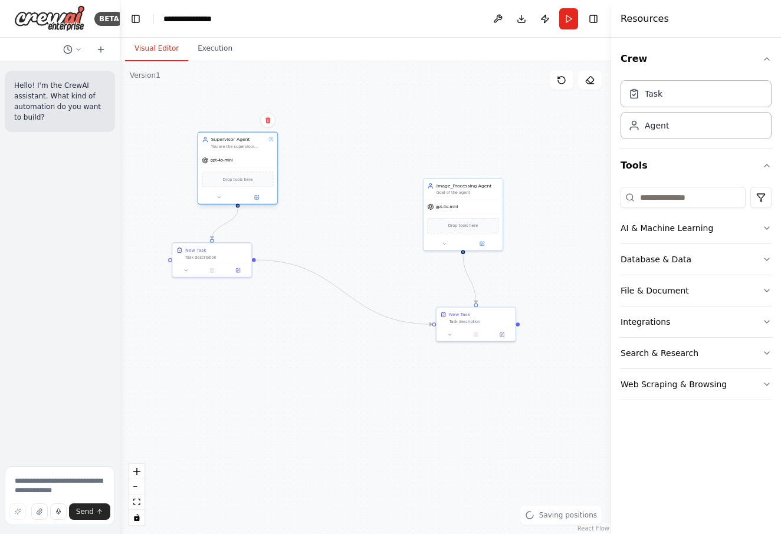
click at [244, 183] on div "Drop tools here" at bounding box center [237, 179] width 71 height 15
drag, startPoint x: 226, startPoint y: 256, endPoint x: 228, endPoint y: 290, distance: 34.3
click at [228, 290] on div "Task description" at bounding box center [216, 287] width 63 height 5
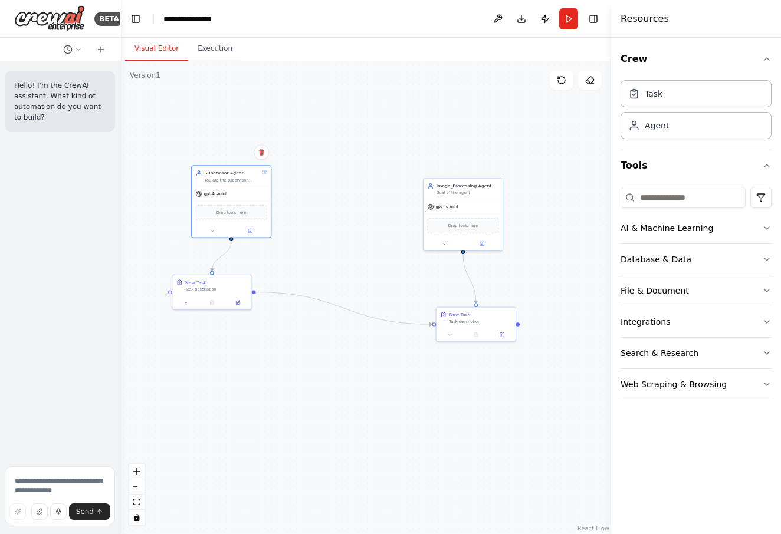
drag, startPoint x: 259, startPoint y: 155, endPoint x: 298, endPoint y: 207, distance: 65.0
click at [252, 190] on div "gpt-4o-mini" at bounding box center [231, 194] width 79 height 14
drag, startPoint x: 459, startPoint y: 213, endPoint x: 450, endPoint y: 298, distance: 85.4
click at [380, 121] on div "Drop tools here" at bounding box center [379, 128] width 71 height 15
drag, startPoint x: 465, startPoint y: 323, endPoint x: 433, endPoint y: 224, distance: 103.9
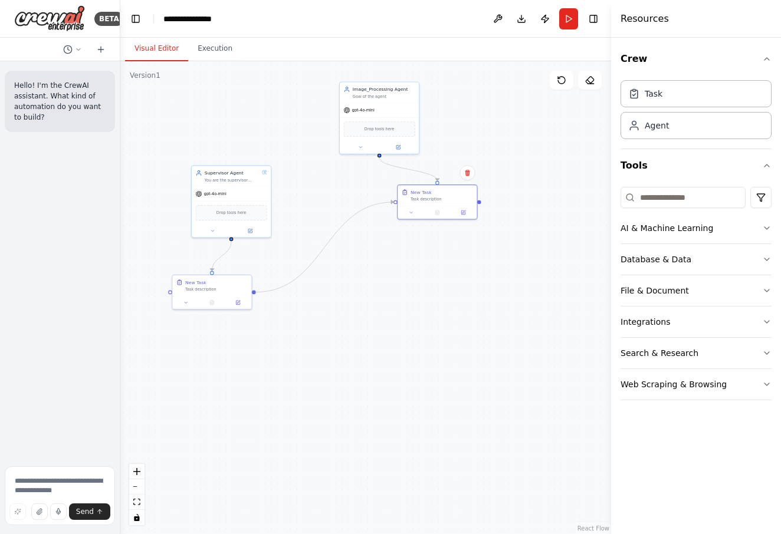
click at [427, 199] on div "Task description" at bounding box center [441, 199] width 63 height 5
click at [659, 129] on div "Agent" at bounding box center [657, 125] width 24 height 12
drag, startPoint x: 429, startPoint y: 281, endPoint x: 430, endPoint y: 272, distance: 8.9
click at [426, 274] on span "gpt-4o-mini" at bounding box center [421, 276] width 22 height 5
click at [461, 314] on button at bounding box center [456, 314] width 37 height 8
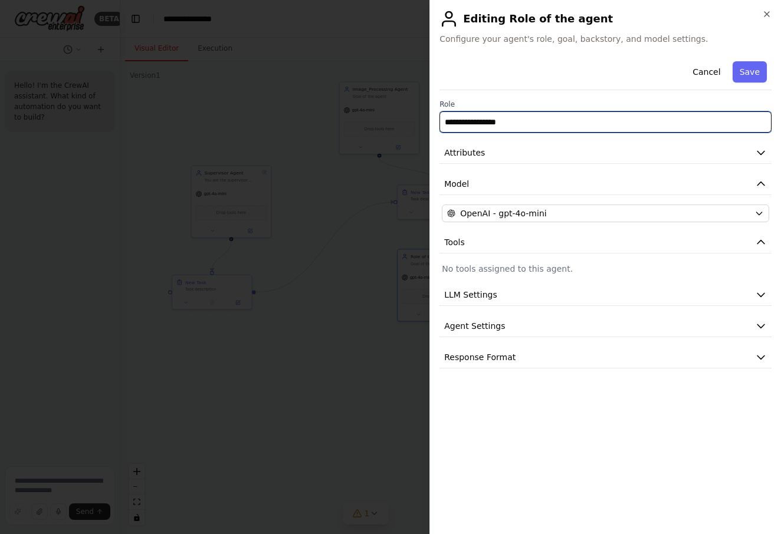
drag, startPoint x: 519, startPoint y: 119, endPoint x: 478, endPoint y: 114, distance: 41.0
click at [406, 123] on body "**********" at bounding box center [390, 267] width 781 height 534
type input "**********"
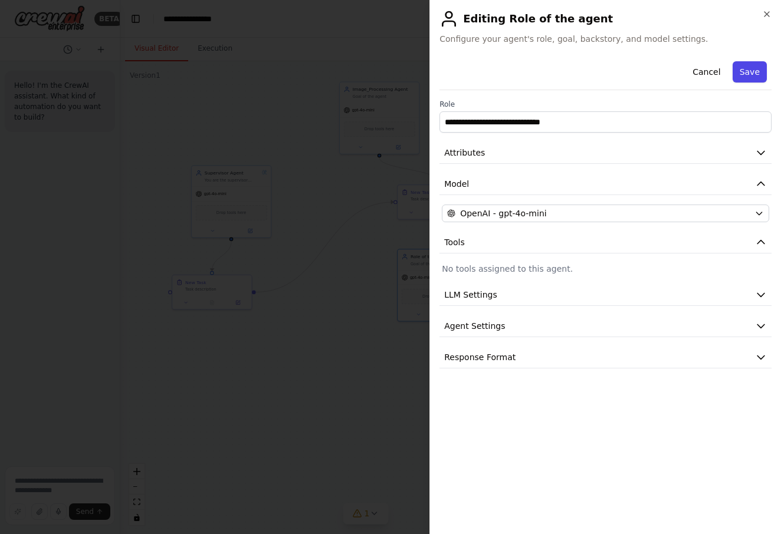
click at [747, 74] on button "Save" at bounding box center [749, 71] width 34 height 21
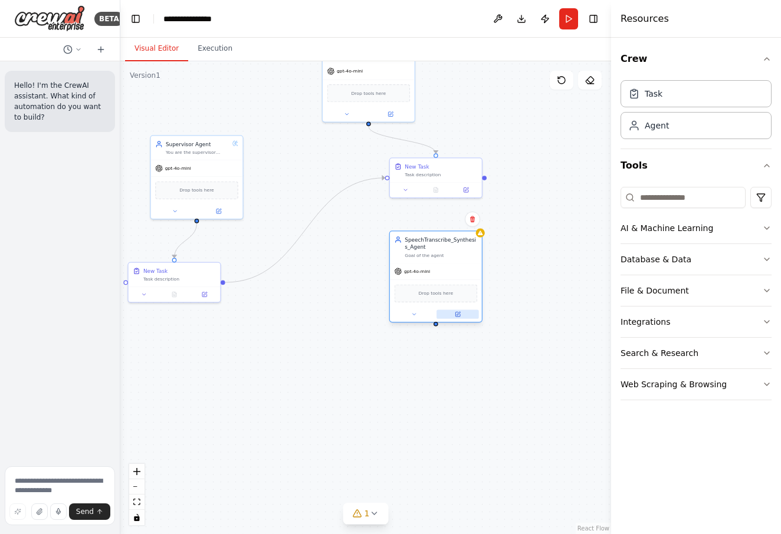
click at [466, 315] on button at bounding box center [457, 314] width 42 height 9
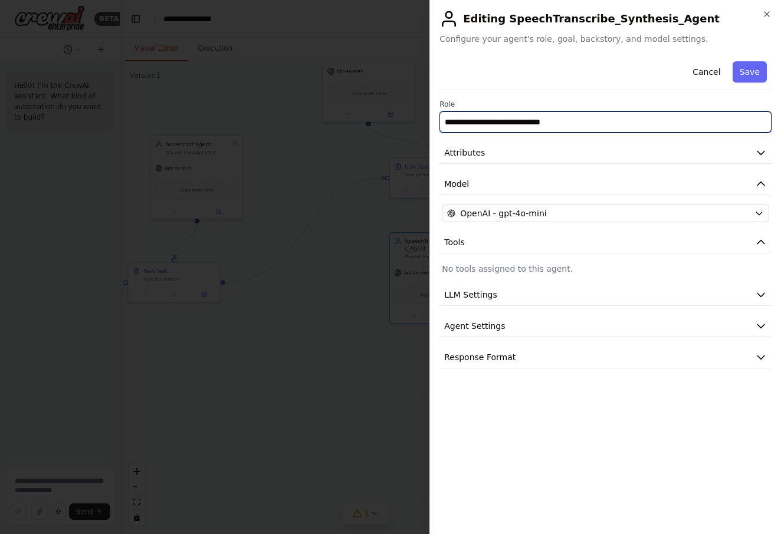
drag, startPoint x: 588, startPoint y: 122, endPoint x: 496, endPoint y: 122, distance: 92.0
click at [496, 122] on input "**********" at bounding box center [605, 121] width 332 height 21
type input "**********"
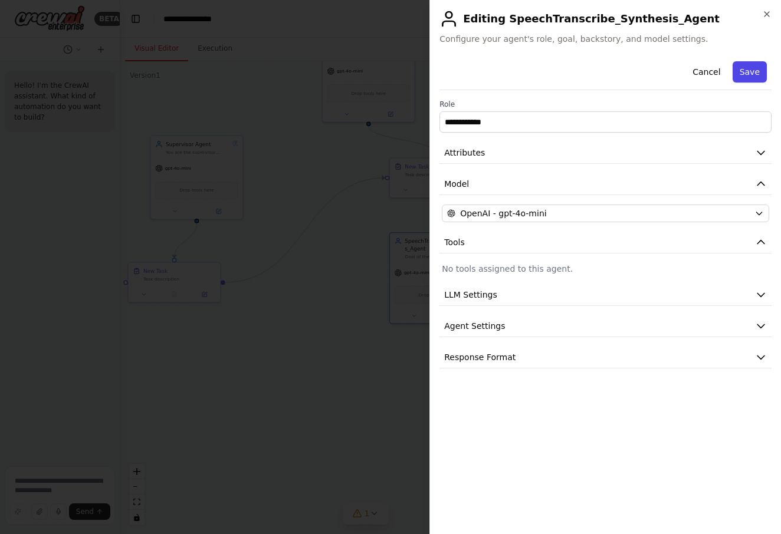
click at [744, 72] on button "Save" at bounding box center [749, 71] width 34 height 21
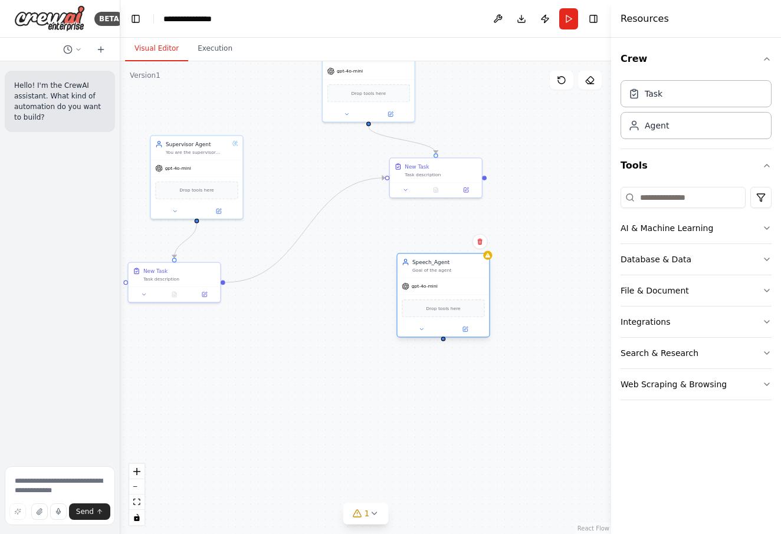
drag, startPoint x: 432, startPoint y: 270, endPoint x: 436, endPoint y: 293, distance: 23.5
click at [438, 291] on div "gpt-4o-mini" at bounding box center [443, 286] width 92 height 17
click at [423, 403] on div "New Task Task description" at bounding box center [413, 401] width 92 height 24
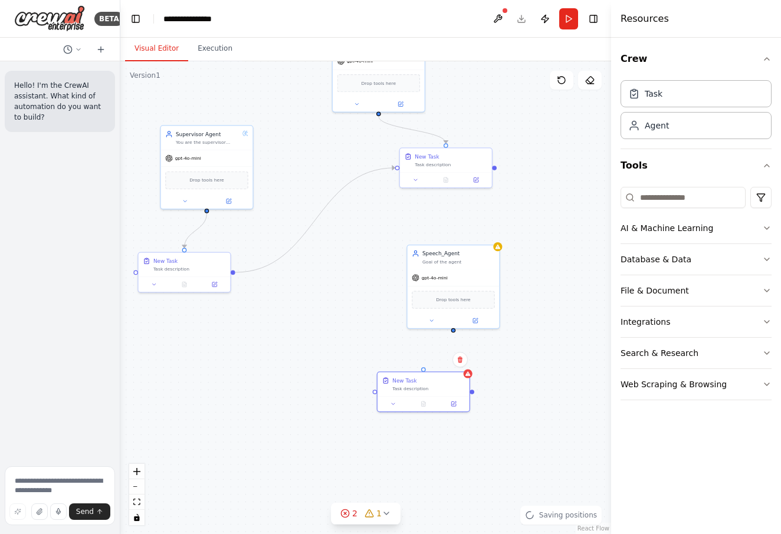
drag, startPoint x: 452, startPoint y: 351, endPoint x: 462, endPoint y: 341, distance: 14.2
click at [462, 341] on div ".deletable-edge-delete-btn { width: 20px; height: 20px; border: 0px solid #ffff…" at bounding box center [365, 297] width 491 height 473
drag, startPoint x: 423, startPoint y: 369, endPoint x: 455, endPoint y: 320, distance: 58.4
click at [455, 320] on div "Supervisor Agent You are the supervisor agent of this multi-agent system. You a…" at bounding box center [390, 358] width 311 height 300
drag, startPoint x: 423, startPoint y: 368, endPoint x: 455, endPoint y: 324, distance: 54.8
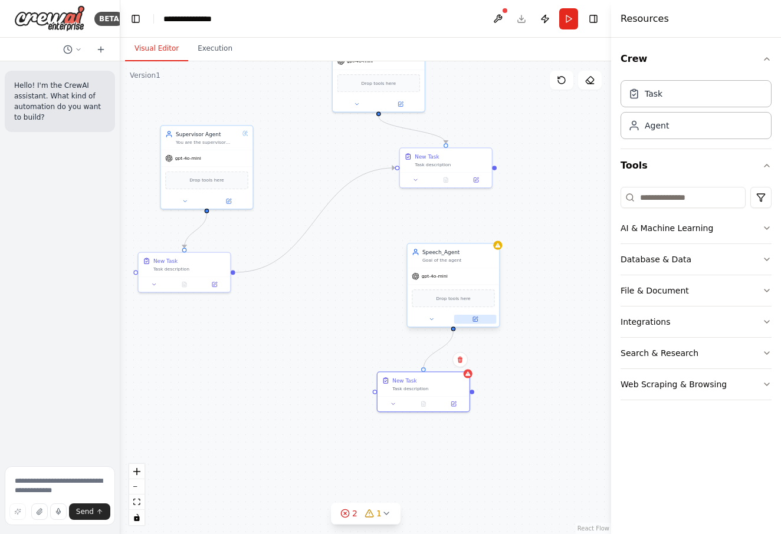
click at [455, 324] on div "Supervisor Agent You are the supervisor agent of this multi-agent system. You a…" at bounding box center [390, 358] width 311 height 300
drag, startPoint x: 460, startPoint y: 277, endPoint x: 469, endPoint y: 280, distance: 9.3
click at [469, 280] on div "gpt-4o-mini" at bounding box center [461, 276] width 92 height 17
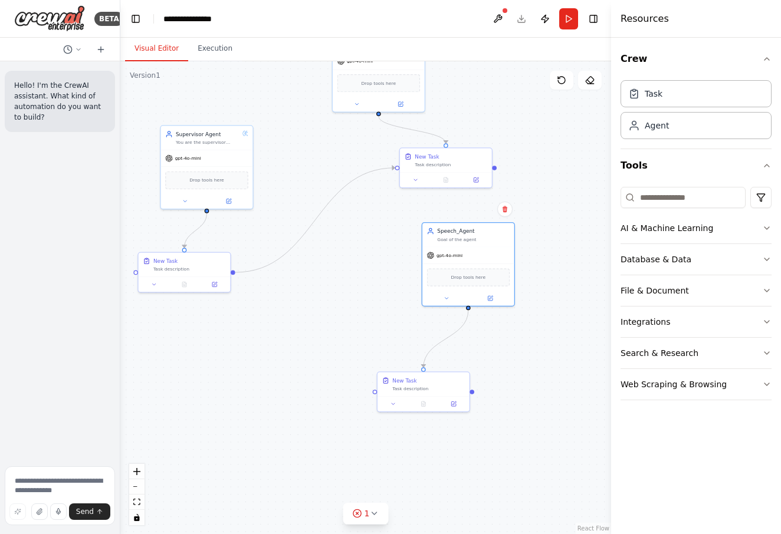
drag, startPoint x: 468, startPoint y: 287, endPoint x: 433, endPoint y: 365, distance: 85.3
click at [472, 264] on div "Drop tools here" at bounding box center [468, 277] width 92 height 27
drag, startPoint x: 422, startPoint y: 393, endPoint x: 440, endPoint y: 374, distance: 25.9
click at [439, 374] on div "New Task Task description" at bounding box center [438, 368] width 93 height 41
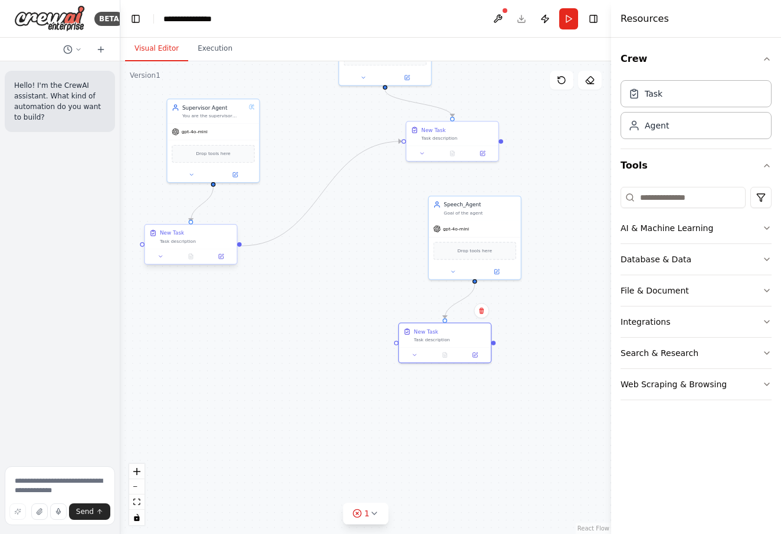
drag, startPoint x: 234, startPoint y: 274, endPoint x: 240, endPoint y: 248, distance: 27.3
click at [240, 248] on div ".deletable-edge-delete-btn { width: 20px; height: 20px; border: 0px solid #ffff…" at bounding box center [365, 297] width 491 height 473
drag, startPoint x: 240, startPoint y: 247, endPoint x: 404, endPoint y: 344, distance: 190.6
click at [404, 344] on div "Supervisor Agent You are the supervisor agent of this multi-agent system. You a…" at bounding box center [396, 331] width 311 height 300
drag, startPoint x: 239, startPoint y: 246, endPoint x: 399, endPoint y: 344, distance: 187.7
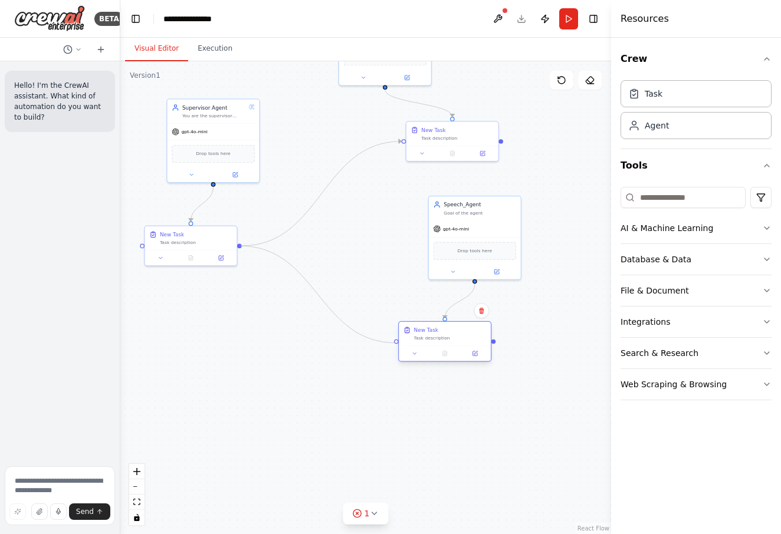
click at [399, 344] on div "Supervisor Agent You are the supervisor agent of this multi-agent system. You a…" at bounding box center [396, 331] width 311 height 300
click at [369, 508] on span "1" at bounding box center [366, 514] width 5 height 12
click at [416, 517] on div "Only one task can be the ending task" at bounding box center [365, 512] width 146 height 15
click at [458, 433] on div ".deletable-edge-delete-btn { width: 20px; height: 20px; border: 0px solid #ffff…" at bounding box center [365, 297] width 491 height 473
click at [479, 466] on div ".deletable-edge-delete-btn { width: 20px; height: 20px; border: 0px solid #ffff…" at bounding box center [365, 297] width 491 height 473
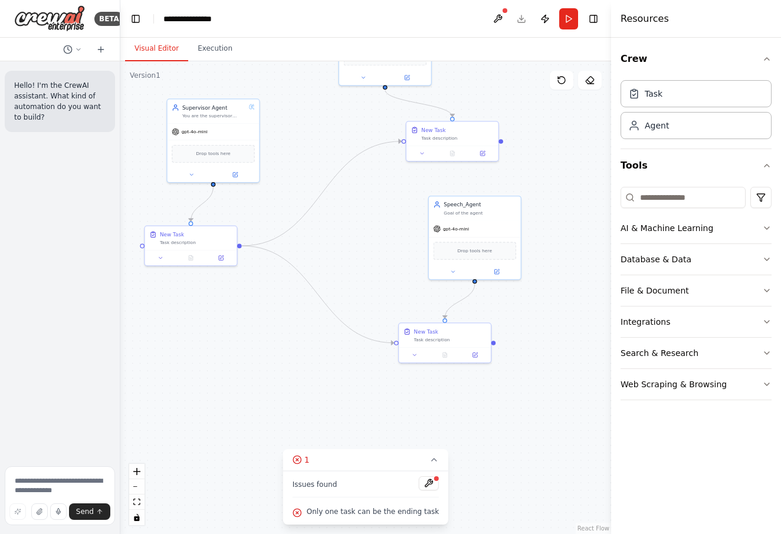
click at [429, 463] on icon at bounding box center [433, 459] width 9 height 9
click at [200, 21] on div "**********" at bounding box center [193, 19] width 61 height 12
drag, startPoint x: 225, startPoint y: 18, endPoint x: 139, endPoint y: 22, distance: 86.2
click at [142, 24] on header "**********" at bounding box center [365, 19] width 491 height 38
click at [221, 18] on div "**********" at bounding box center [207, 19] width 88 height 12
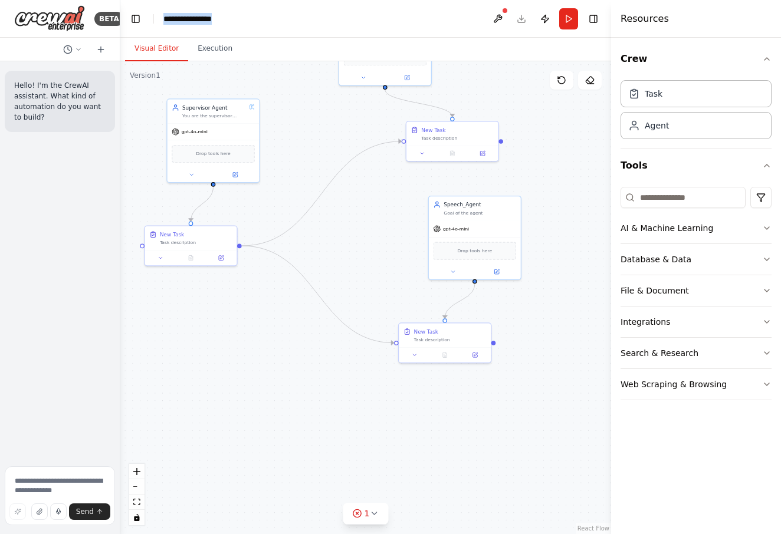
drag, startPoint x: 225, startPoint y: 18, endPoint x: 145, endPoint y: 18, distance: 80.2
click at [145, 18] on header "**********" at bounding box center [365, 19] width 491 height 38
click at [303, 39] on div "Visual Editor Execution" at bounding box center [365, 50] width 491 height 24
click at [348, 18] on header "**********" at bounding box center [365, 19] width 491 height 38
click at [330, 114] on div ".deletable-edge-delete-btn { width: 20px; height: 20px; border: 0px solid #ffff…" at bounding box center [365, 297] width 491 height 473
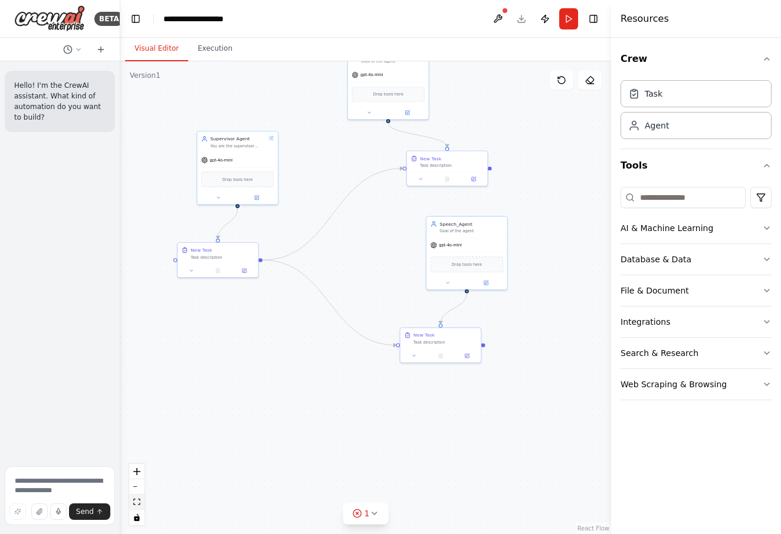
click at [141, 507] on div ".deletable-edge-delete-btn { width: 20px; height: 20px; border: 0px solid #ffff…" at bounding box center [365, 297] width 491 height 473
click at [140, 500] on button "fit view" at bounding box center [136, 502] width 15 height 15
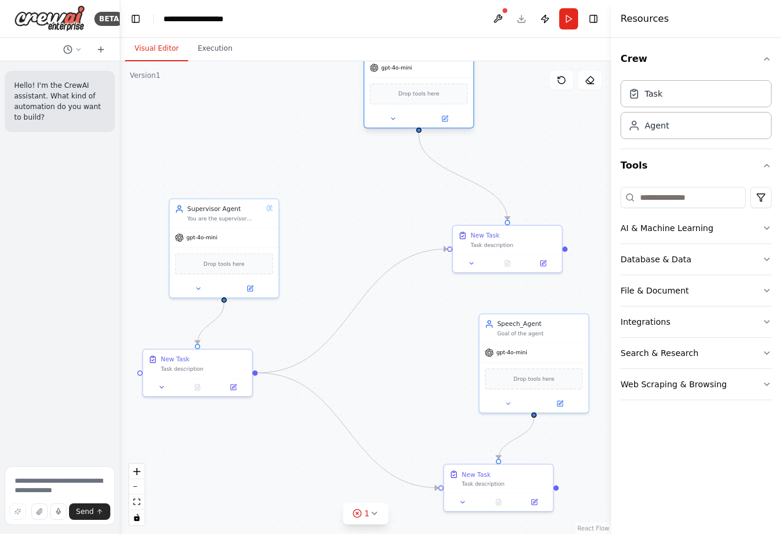
drag, startPoint x: 425, startPoint y: 140, endPoint x: 417, endPoint y: 88, distance: 53.0
click at [417, 88] on div "Drop tools here" at bounding box center [419, 93] width 98 height 21
drag, startPoint x: 492, startPoint y: 252, endPoint x: 418, endPoint y: 146, distance: 129.6
click at [432, 163] on div "New Task Task description" at bounding box center [445, 150] width 109 height 28
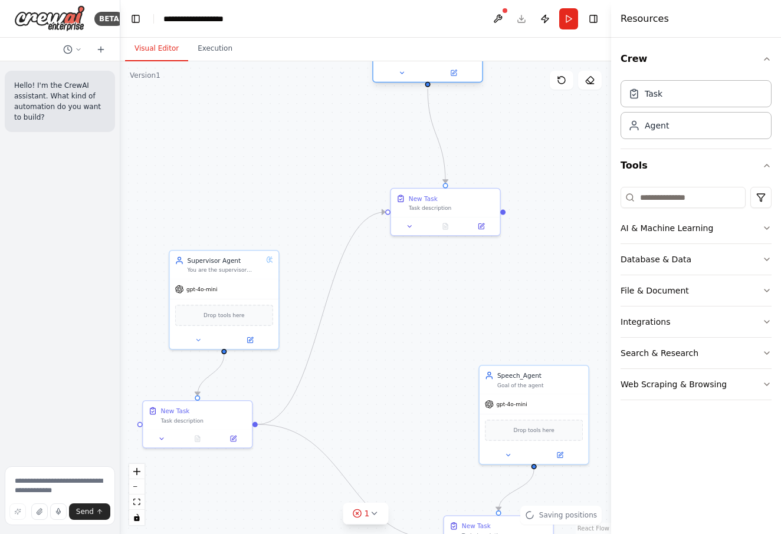
drag, startPoint x: 403, startPoint y: 114, endPoint x: 411, endPoint y: 68, distance: 46.1
click at [411, 68] on div "gpt-4o-mini Drop tools here" at bounding box center [427, 47] width 109 height 70
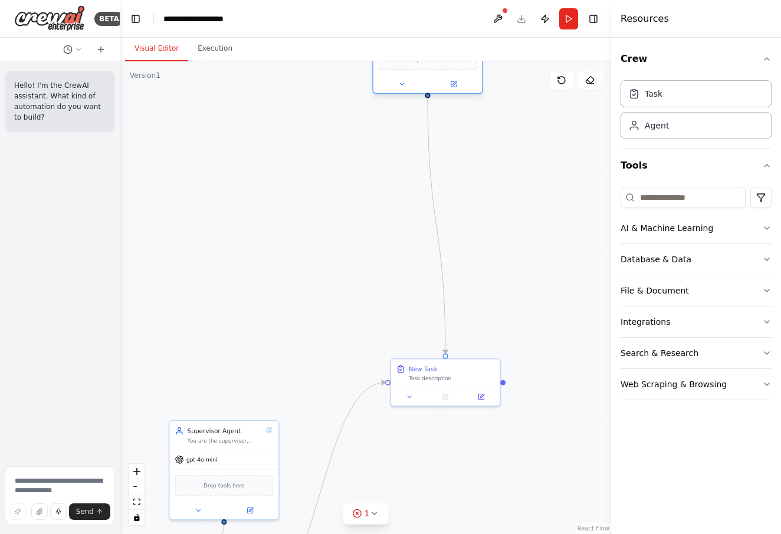
drag, startPoint x: 435, startPoint y: 64, endPoint x: 436, endPoint y: 80, distance: 15.4
click at [436, 80] on div "gpt-4o-mini Drop tools here" at bounding box center [427, 58] width 109 height 70
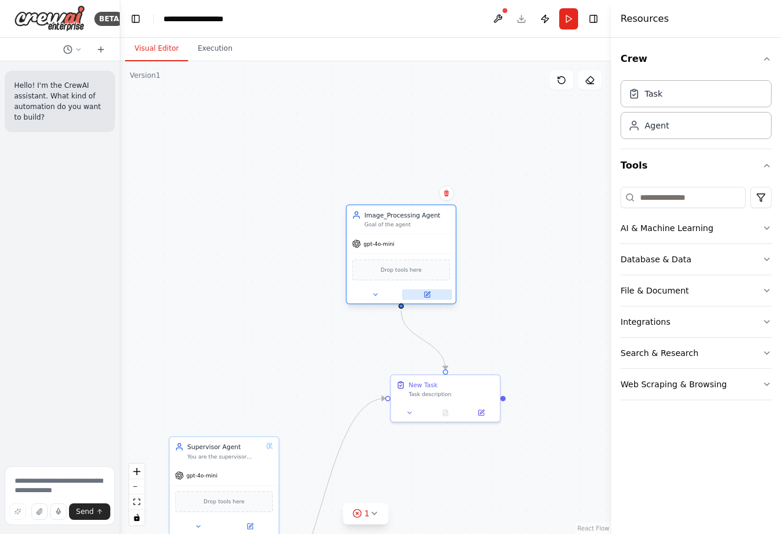
drag, startPoint x: 436, startPoint y: 80, endPoint x: 423, endPoint y: 292, distance: 212.7
click at [413, 285] on div "gpt-4o-mini Drop tools here" at bounding box center [401, 269] width 109 height 70
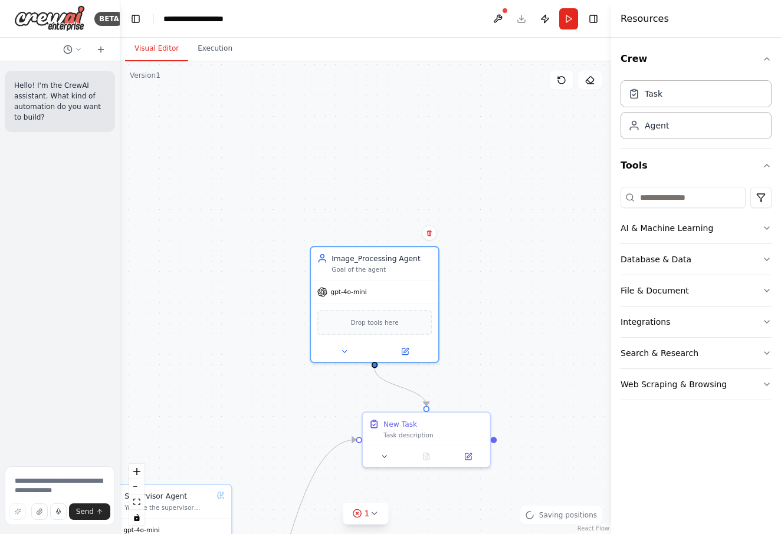
click at [554, 403] on div ".deletable-edge-delete-btn { width: 20px; height: 20px; border: 0px solid #ffff…" at bounding box center [365, 297] width 491 height 473
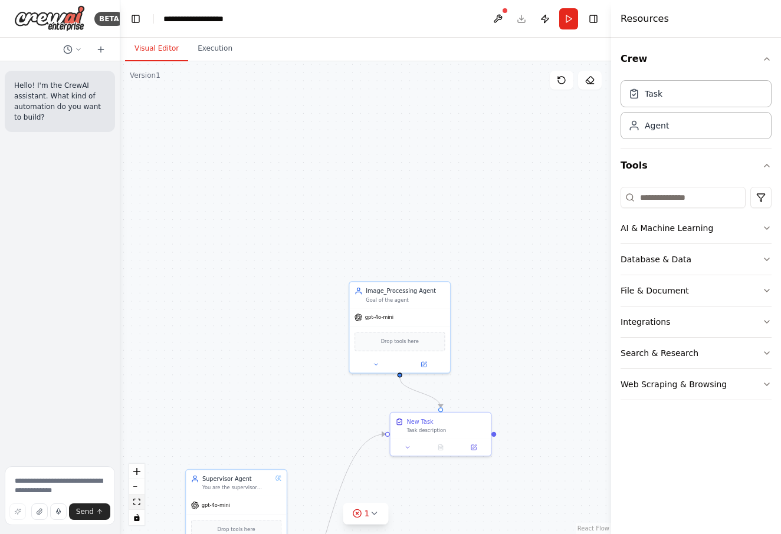
click at [139, 505] on icon "fit view" at bounding box center [136, 502] width 7 height 6
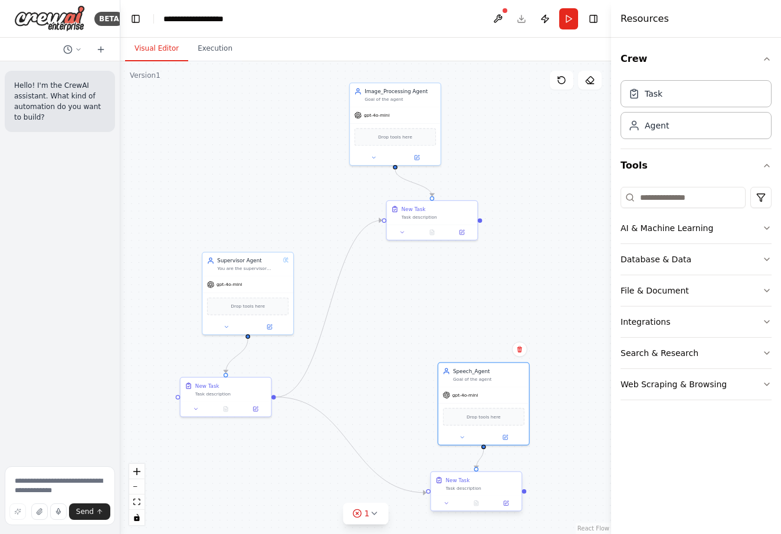
drag, startPoint x: 501, startPoint y: 372, endPoint x: 475, endPoint y: 475, distance: 106.8
click at [481, 401] on div "gpt-4o-mini" at bounding box center [483, 395] width 91 height 16
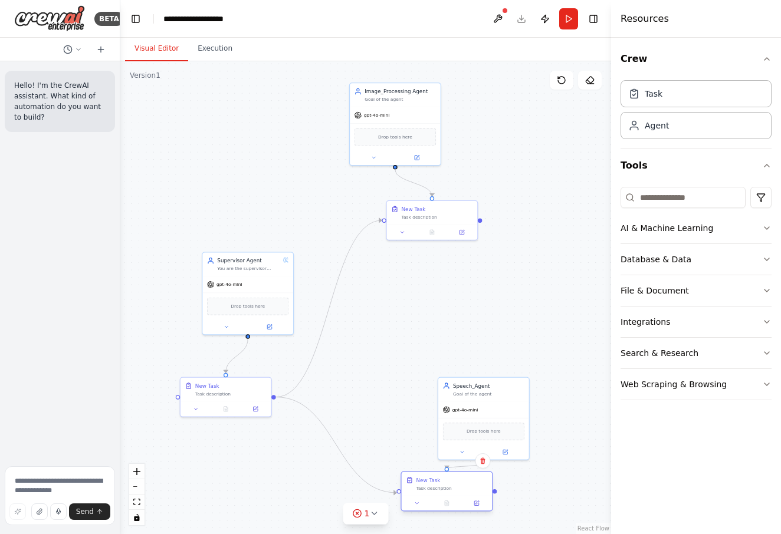
drag, startPoint x: 476, startPoint y: 486, endPoint x: 447, endPoint y: 487, distance: 29.5
click at [447, 487] on div "Task description" at bounding box center [451, 488] width 71 height 6
click at [468, 232] on button at bounding box center [461, 230] width 25 height 9
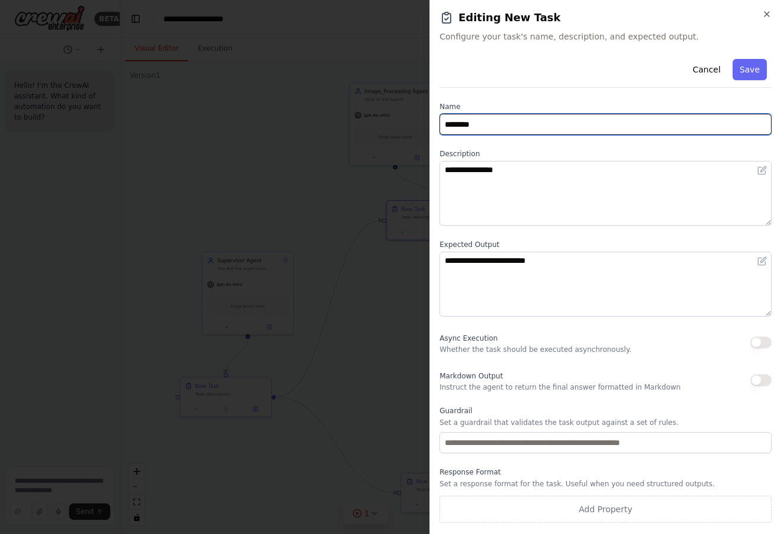
drag, startPoint x: 495, startPoint y: 121, endPoint x: 404, endPoint y: 129, distance: 91.7
click at [404, 129] on body "**********" at bounding box center [390, 267] width 781 height 534
type input "*"
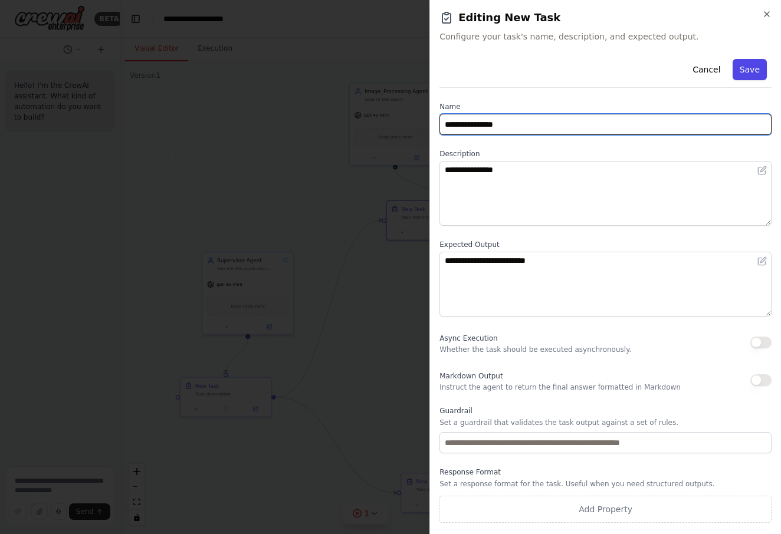
type input "**********"
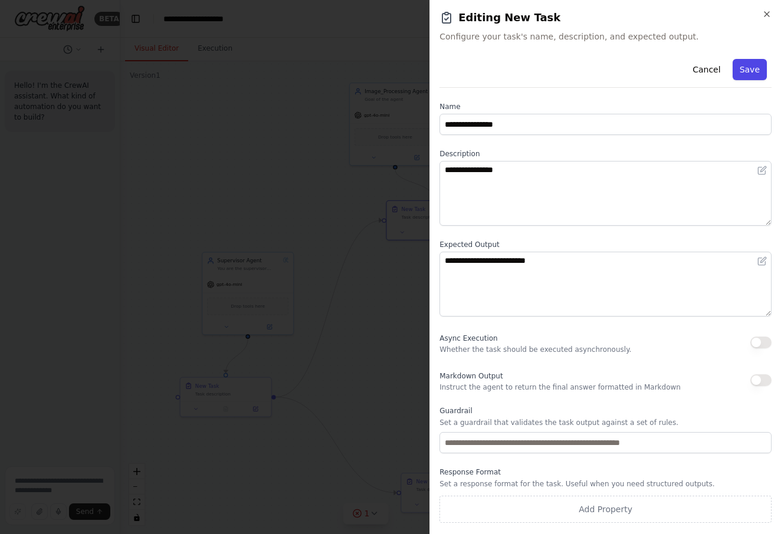
click at [741, 79] on button "Save" at bounding box center [749, 69] width 34 height 21
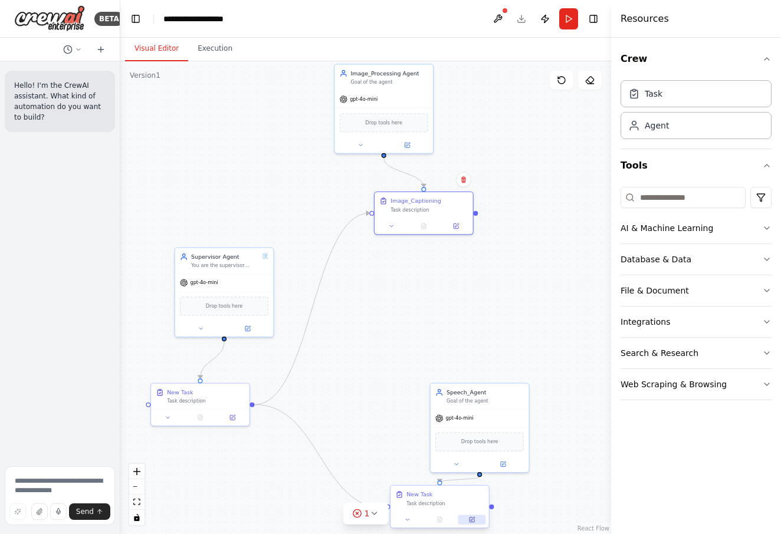
click at [473, 519] on icon at bounding box center [473, 519] width 4 height 4
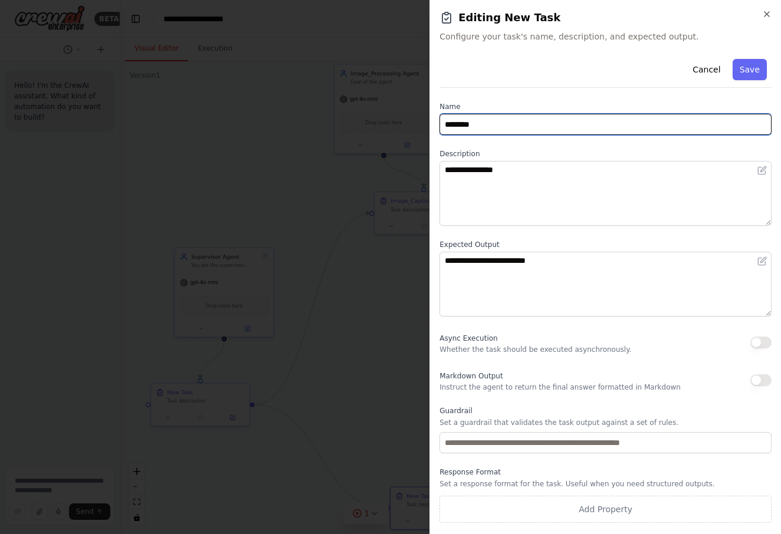
drag, startPoint x: 491, startPoint y: 127, endPoint x: 390, endPoint y: 129, distance: 100.9
click at [390, 129] on body "**********" at bounding box center [390, 267] width 781 height 534
type input "**********"
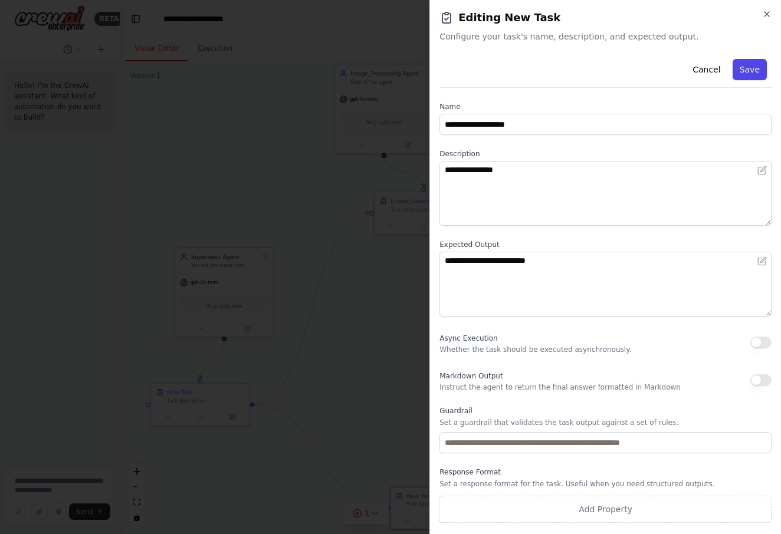
click at [756, 66] on button "Save" at bounding box center [749, 69] width 34 height 21
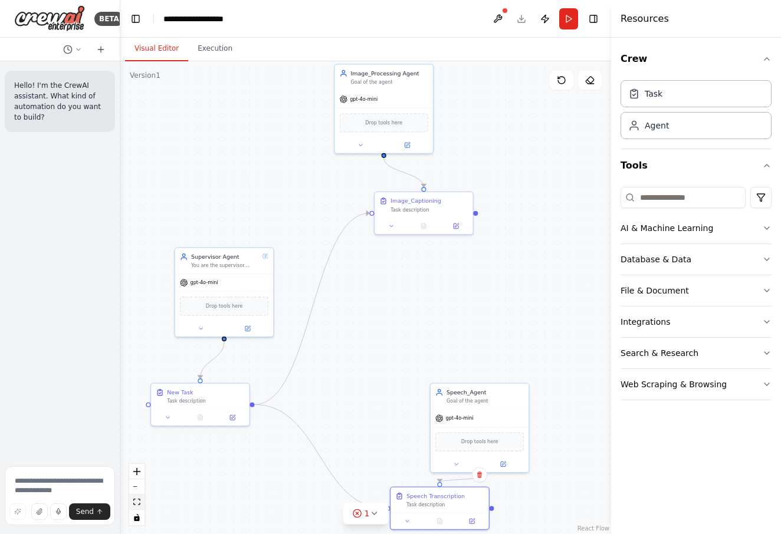
click at [142, 502] on button "fit view" at bounding box center [136, 502] width 15 height 15
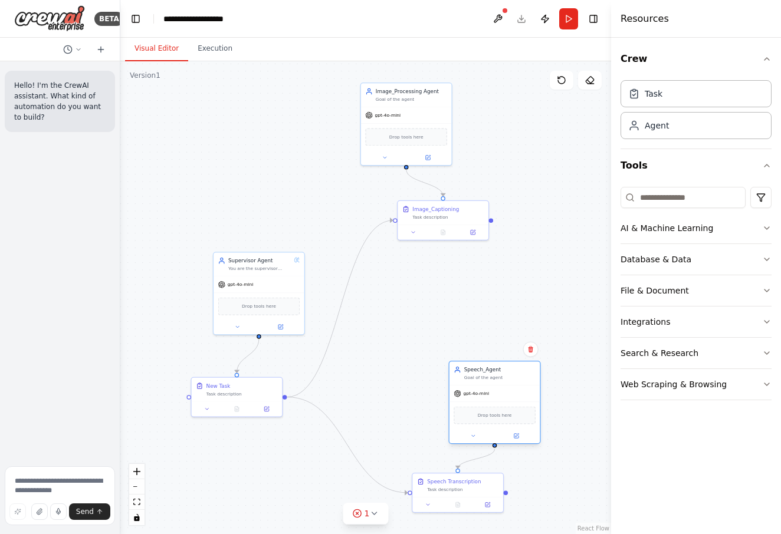
drag, startPoint x: 495, startPoint y: 427, endPoint x: 497, endPoint y: 409, distance: 17.8
click at [495, 408] on div "Drop tools here" at bounding box center [494, 416] width 82 height 18
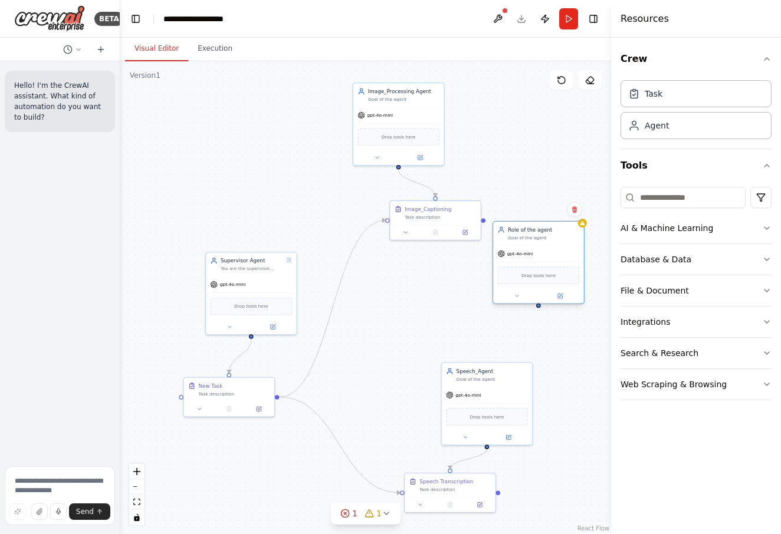
drag, startPoint x: 593, startPoint y: 298, endPoint x: 557, endPoint y: 252, distance: 58.4
click at [560, 253] on div "gpt-4o-mini" at bounding box center [538, 254] width 91 height 16
click at [564, 300] on button at bounding box center [560, 296] width 42 height 9
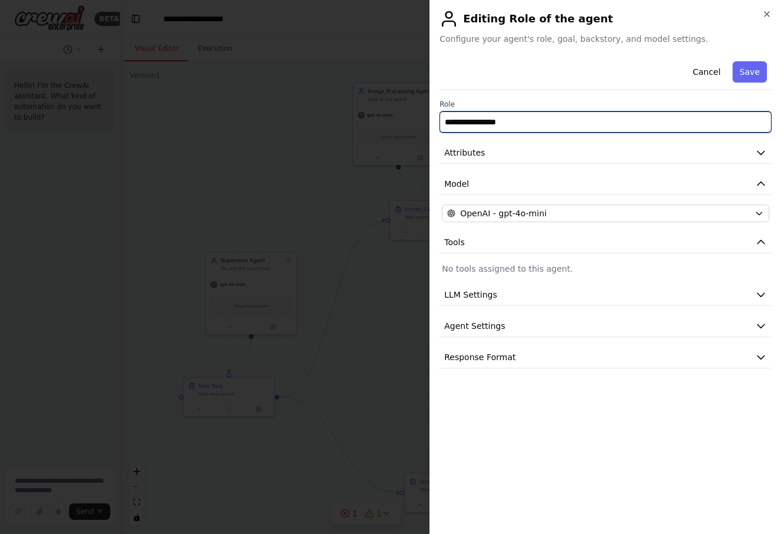
drag, startPoint x: 511, startPoint y: 126, endPoint x: 369, endPoint y: 127, distance: 141.5
click at [369, 127] on body "**********" at bounding box center [390, 267] width 781 height 534
type input "**********"
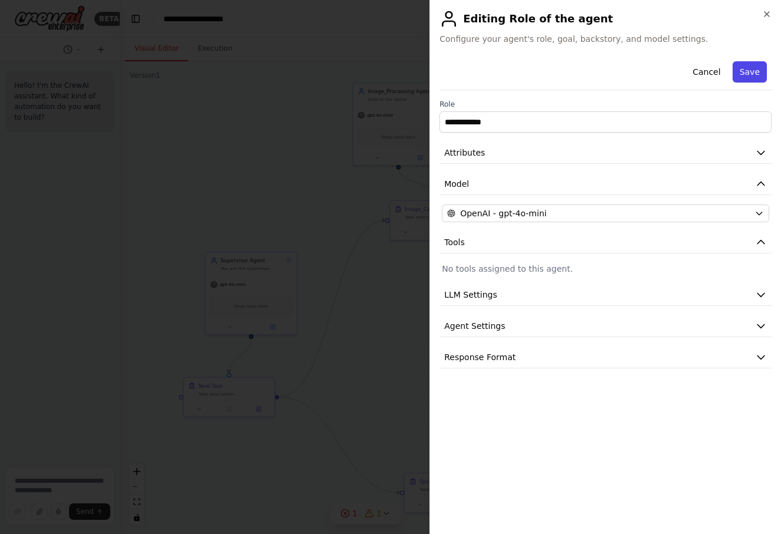
click at [745, 75] on button "Save" at bounding box center [749, 71] width 34 height 21
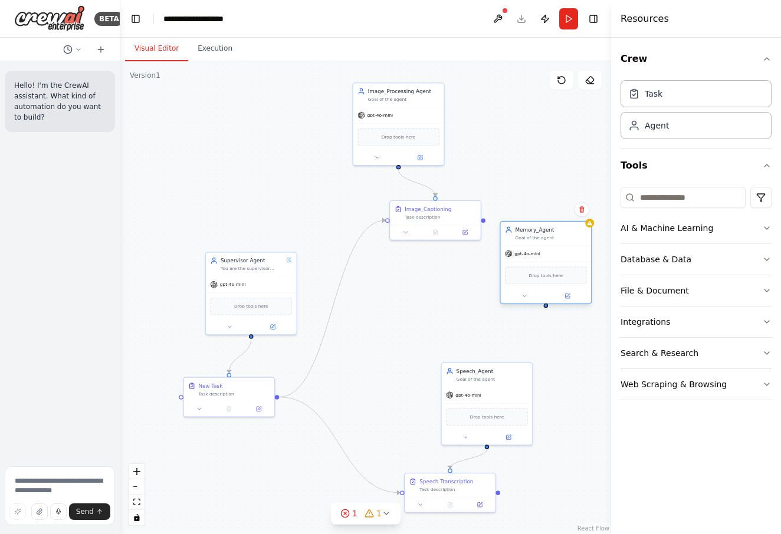
drag, startPoint x: 543, startPoint y: 249, endPoint x: 557, endPoint y: 260, distance: 18.1
click at [557, 246] on div "gpt-4o-mini" at bounding box center [546, 254] width 91 height 16
drag, startPoint x: 537, startPoint y: 338, endPoint x: 521, endPoint y: 295, distance: 45.6
click at [521, 295] on div "Task description" at bounding box center [513, 297] width 71 height 6
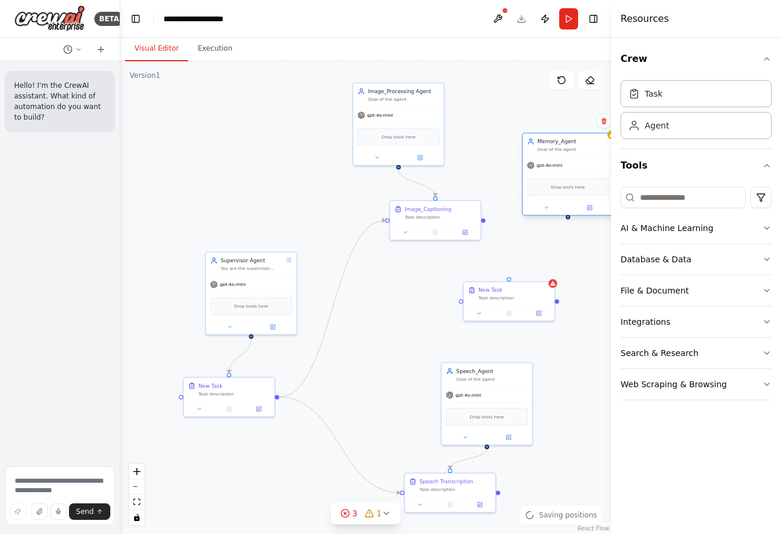
drag, startPoint x: 544, startPoint y: 239, endPoint x: 558, endPoint y: 155, distance: 85.6
click at [558, 155] on div "Memory_Agent Goal of the agent gpt-4o-mini Drop tools here" at bounding box center [568, 174] width 92 height 83
drag, startPoint x: 507, startPoint y: 294, endPoint x: 546, endPoint y: 290, distance: 39.1
click at [546, 294] on div "Task description" at bounding box center [543, 297] width 71 height 6
drag, startPoint x: 548, startPoint y: 270, endPoint x: 565, endPoint y: 216, distance: 56.3
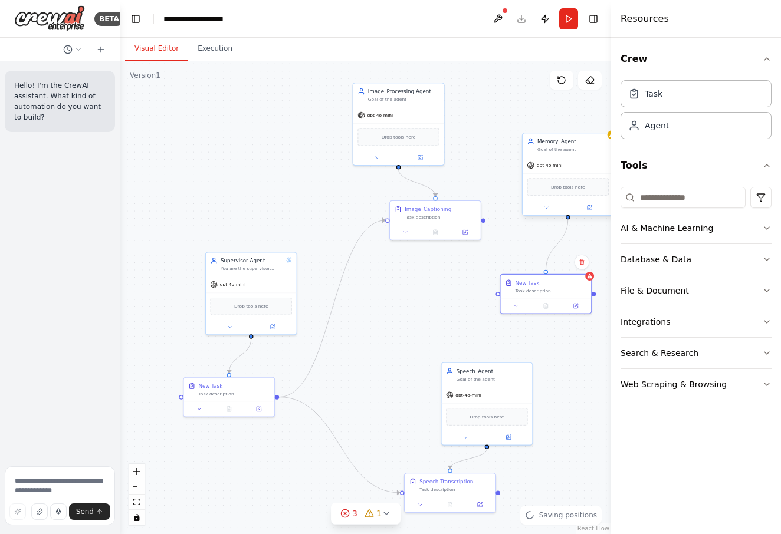
click at [565, 333] on div "Supervisor Agent You are the supervisor agent of this multi-agent system. You a…" at bounding box center [432, 480] width 307 height 295
click at [583, 304] on button at bounding box center [575, 304] width 25 height 9
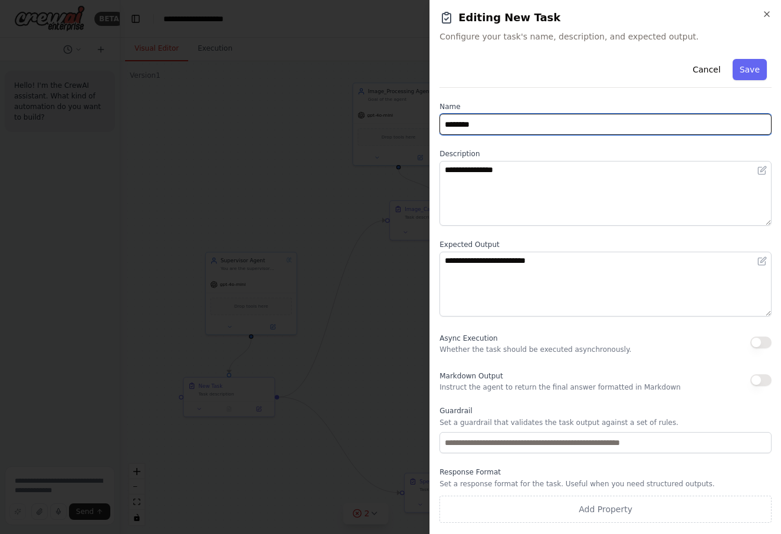
drag, startPoint x: 527, startPoint y: 129, endPoint x: 356, endPoint y: 129, distance: 171.0
click at [356, 129] on body "**********" at bounding box center [390, 267] width 781 height 534
type input "**********"
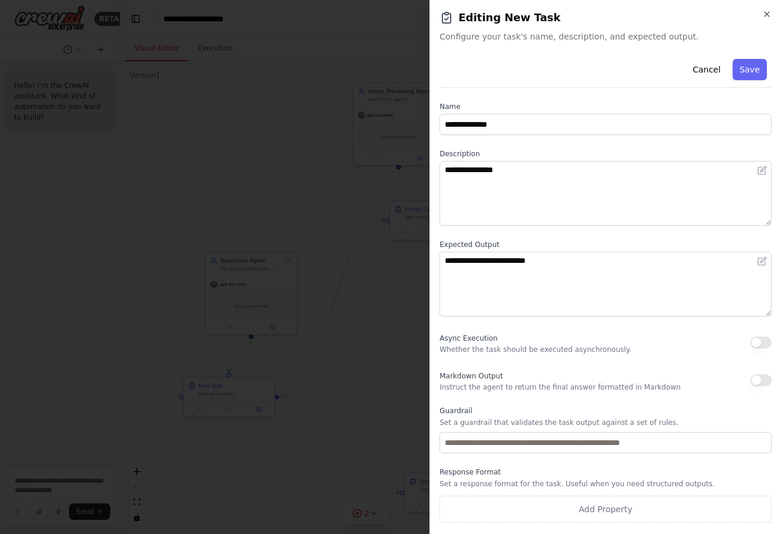
click at [737, 74] on button "Save" at bounding box center [749, 69] width 34 height 21
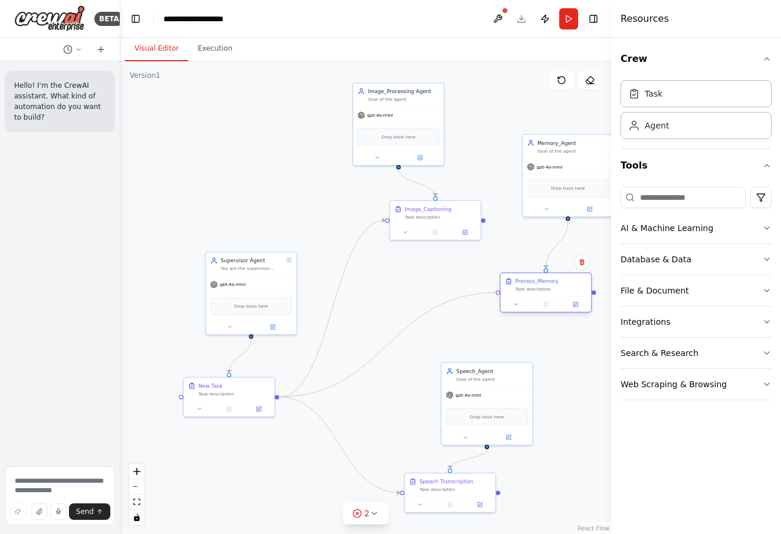
drag, startPoint x: 277, startPoint y: 396, endPoint x: 501, endPoint y: 297, distance: 244.2
click at [501, 333] on div "Supervisor Agent You are the supervisor agent of this multi-agent system. You a…" at bounding box center [432, 480] width 307 height 295
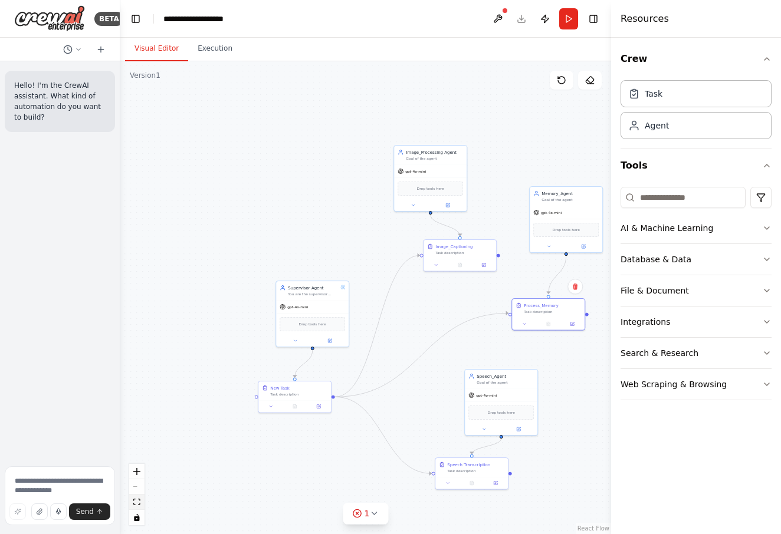
click at [135, 501] on icon "fit view" at bounding box center [136, 502] width 7 height 6
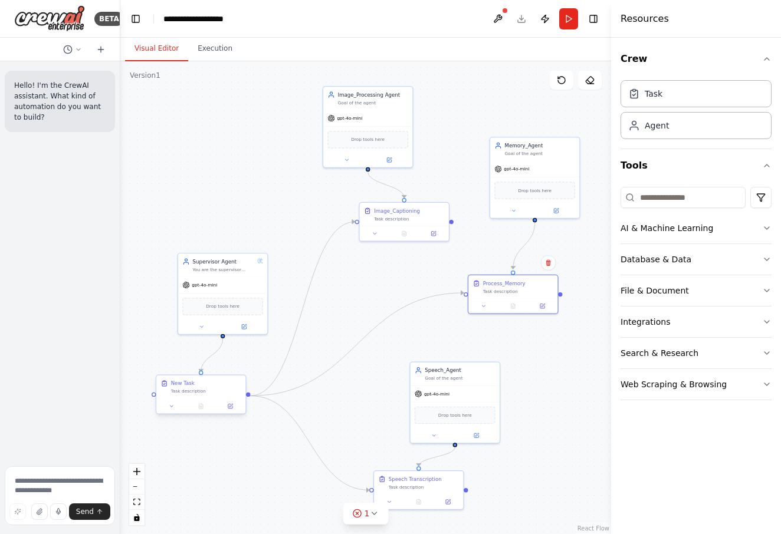
click at [184, 389] on div "Task description" at bounding box center [206, 392] width 70 height 6
click at [232, 404] on icon at bounding box center [231, 406] width 4 height 4
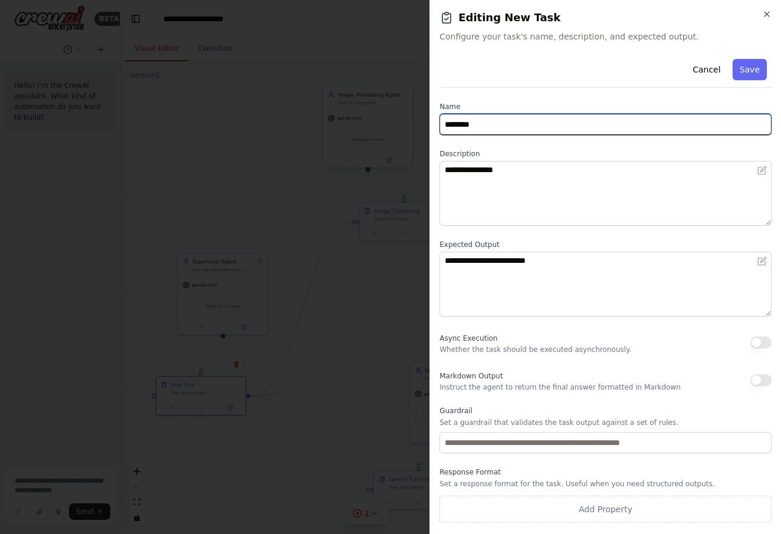
drag, startPoint x: 502, startPoint y: 123, endPoint x: 401, endPoint y: 129, distance: 101.6
click at [402, 130] on body "**********" at bounding box center [390, 267] width 781 height 534
drag, startPoint x: 524, startPoint y: 124, endPoint x: 422, endPoint y: 126, distance: 102.6
click at [422, 126] on body "**********" at bounding box center [390, 267] width 781 height 534
type input "**********"
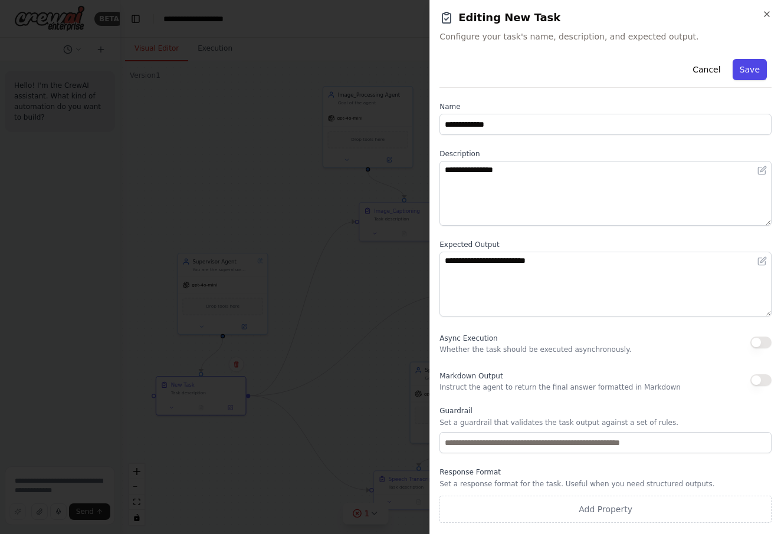
click at [752, 68] on button "Save" at bounding box center [749, 69] width 34 height 21
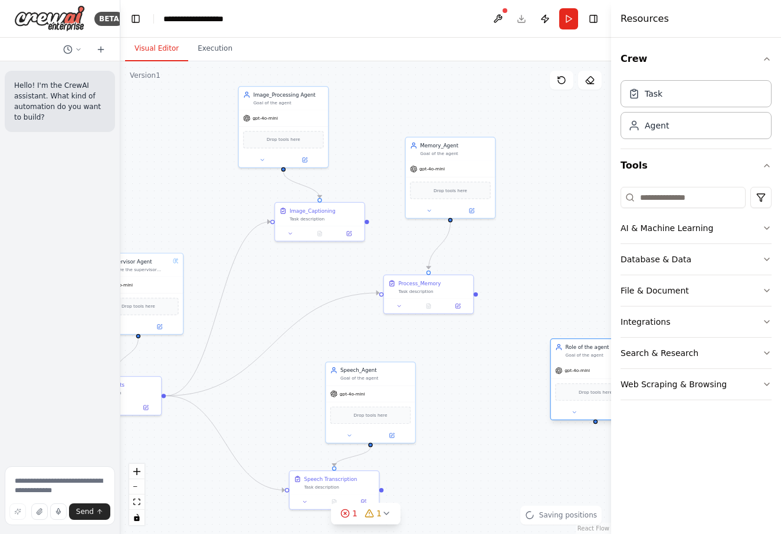
drag, startPoint x: 603, startPoint y: 346, endPoint x: 584, endPoint y: 341, distance: 19.5
click at [594, 344] on div "Role of the agent" at bounding box center [600, 347] width 70 height 7
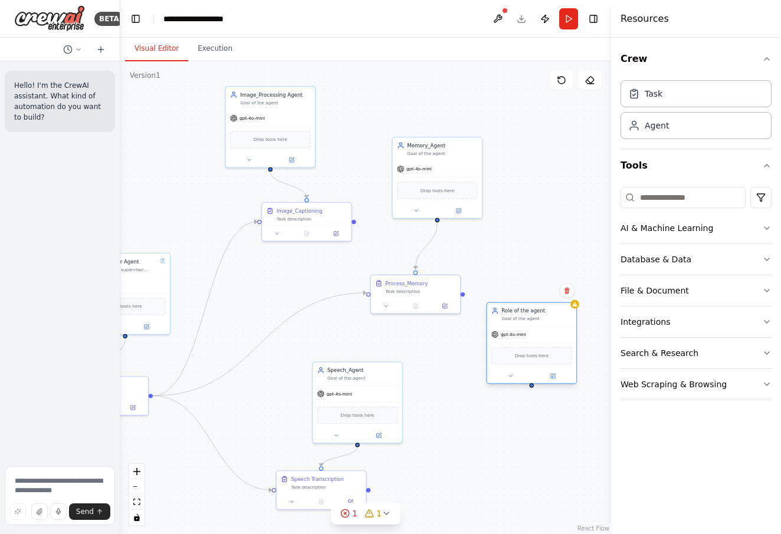
drag, startPoint x: 585, startPoint y: 347, endPoint x: 530, endPoint y: 318, distance: 62.5
click at [521, 321] on div "Goal of the agent" at bounding box center [536, 319] width 70 height 6
click at [557, 382] on div at bounding box center [531, 376] width 89 height 15
click at [558, 377] on button at bounding box center [552, 376] width 41 height 9
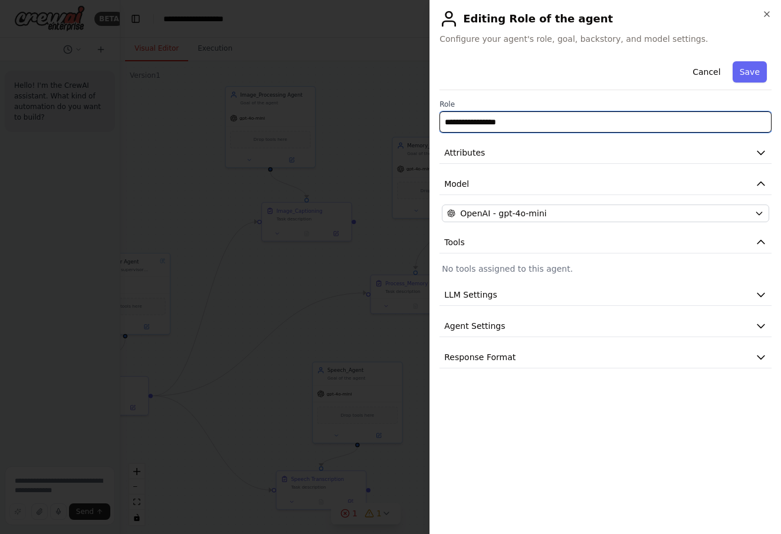
drag, startPoint x: 531, startPoint y: 120, endPoint x: 373, endPoint y: 117, distance: 158.7
click at [373, 117] on body "**********" at bounding box center [390, 267] width 781 height 534
type input "**********"
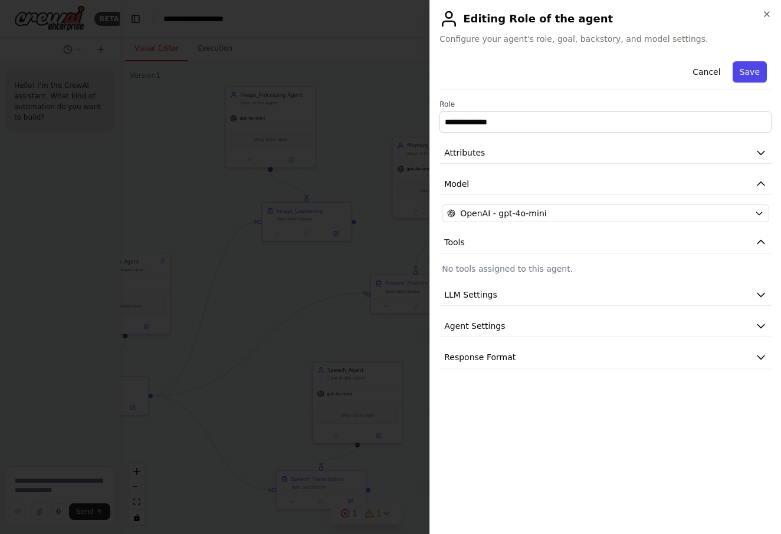
click at [761, 68] on button "Save" at bounding box center [749, 71] width 34 height 21
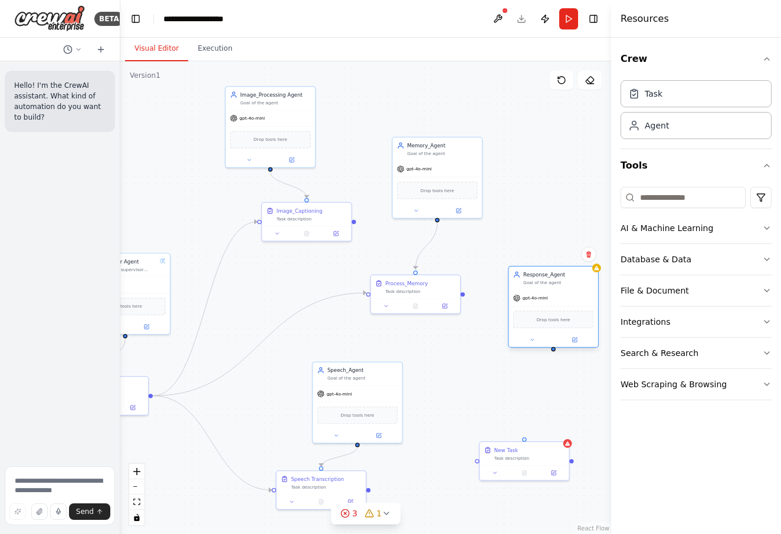
drag, startPoint x: 535, startPoint y: 331, endPoint x: 554, endPoint y: 296, distance: 39.9
click at [554, 296] on div "gpt-4o-mini" at bounding box center [552, 298] width 89 height 16
drag, startPoint x: 517, startPoint y: 455, endPoint x: 518, endPoint y: 425, distance: 30.7
click at [518, 432] on div "Task description" at bounding box center [529, 435] width 70 height 6
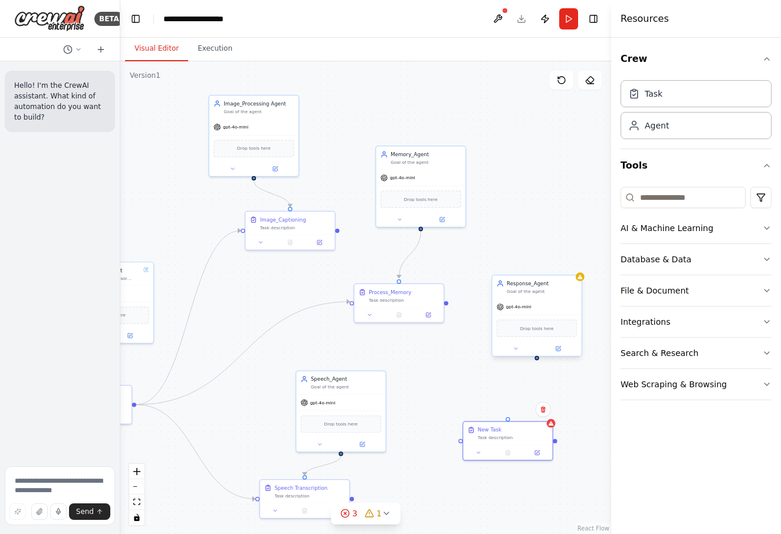
drag, startPoint x: 554, startPoint y: 353, endPoint x: 537, endPoint y: 362, distance: 19.5
click at [537, 362] on div ".deletable-edge-delete-btn { width: 20px; height: 20px; border: 0px solid #ffff…" at bounding box center [365, 297] width 491 height 473
drag, startPoint x: 538, startPoint y: 360, endPoint x: 505, endPoint y: 419, distance: 67.3
click at [437, 419] on div "Supervisor Agent You are the supervisor agent of this multi-agent system. You a…" at bounding box center [286, 487] width 302 height 291
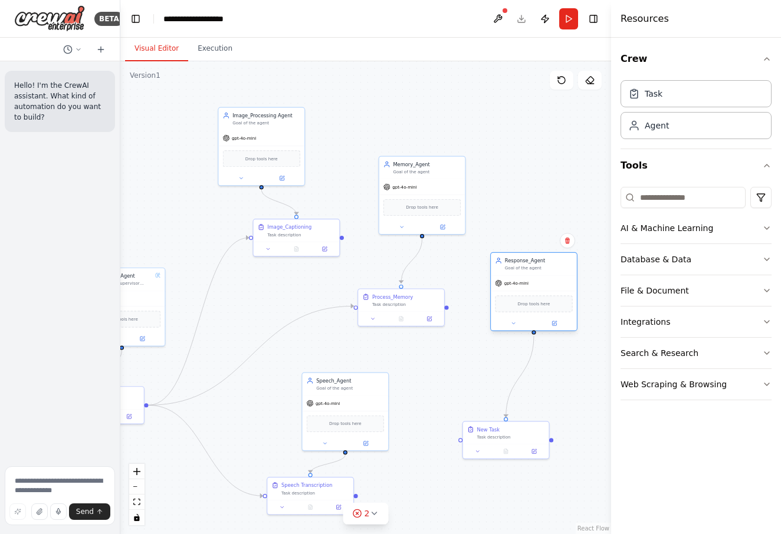
drag, startPoint x: 538, startPoint y: 301, endPoint x: 540, endPoint y: 255, distance: 46.0
click at [540, 255] on div "Response_Agent Goal of the agent gpt-4o-mini Drop tools here" at bounding box center [533, 291] width 87 height 79
click at [140, 502] on button "fit view" at bounding box center [136, 502] width 15 height 15
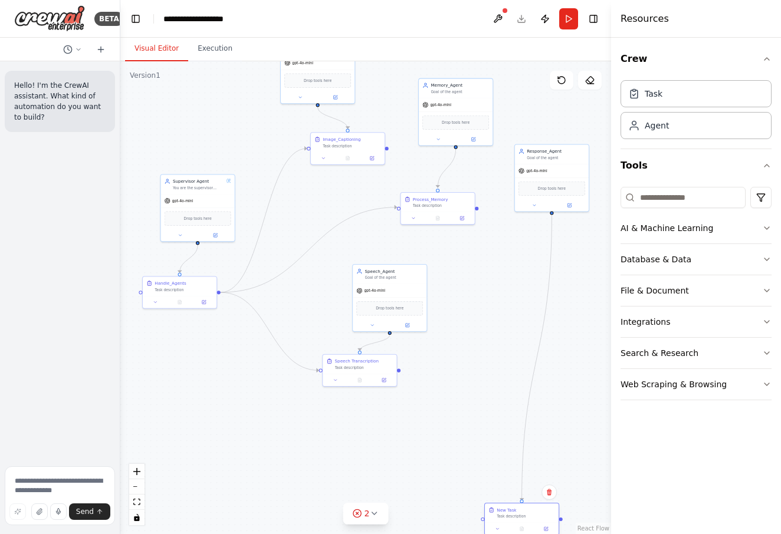
drag, startPoint x: 532, startPoint y: 406, endPoint x: 524, endPoint y: 517, distance: 111.1
click at [524, 517] on div "New Task Task description" at bounding box center [522, 513] width 74 height 19
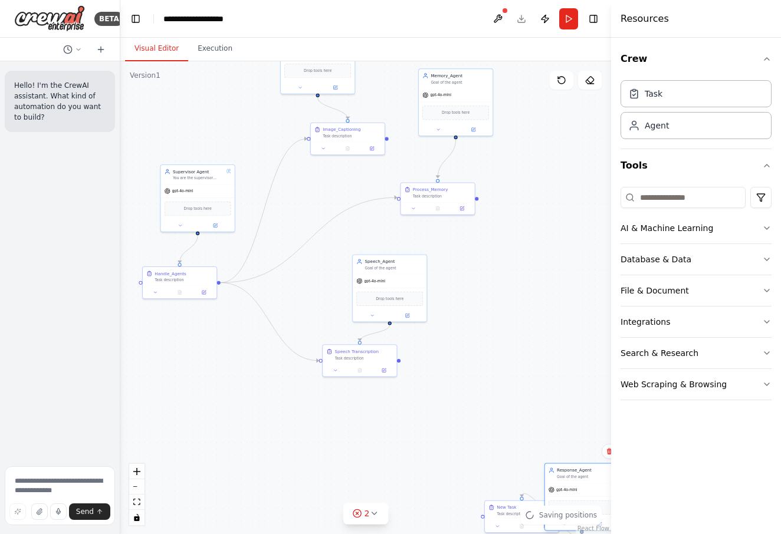
drag, startPoint x: 553, startPoint y: 172, endPoint x: 576, endPoint y: 480, distance: 308.7
click at [576, 480] on div "Response_Agent Goal of the agent" at bounding box center [582, 473] width 74 height 19
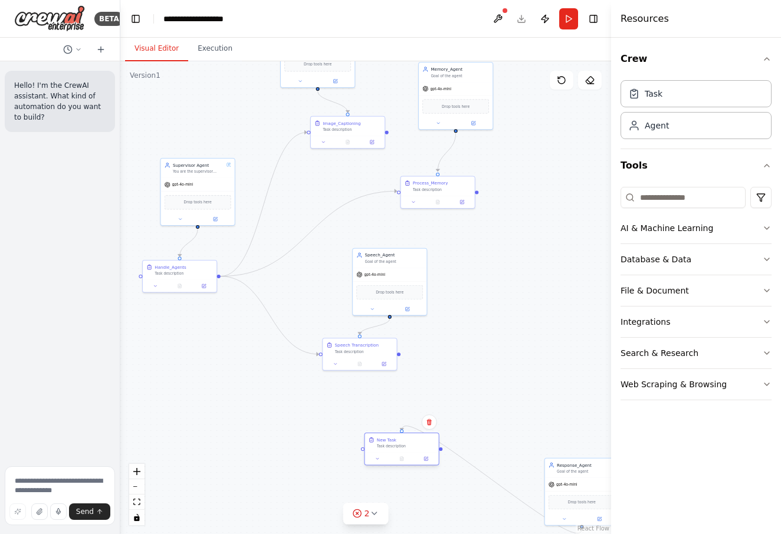
drag, startPoint x: 505, startPoint y: 517, endPoint x: 389, endPoint y: 448, distance: 135.3
click at [385, 448] on div "New Task Task description" at bounding box center [401, 442] width 74 height 19
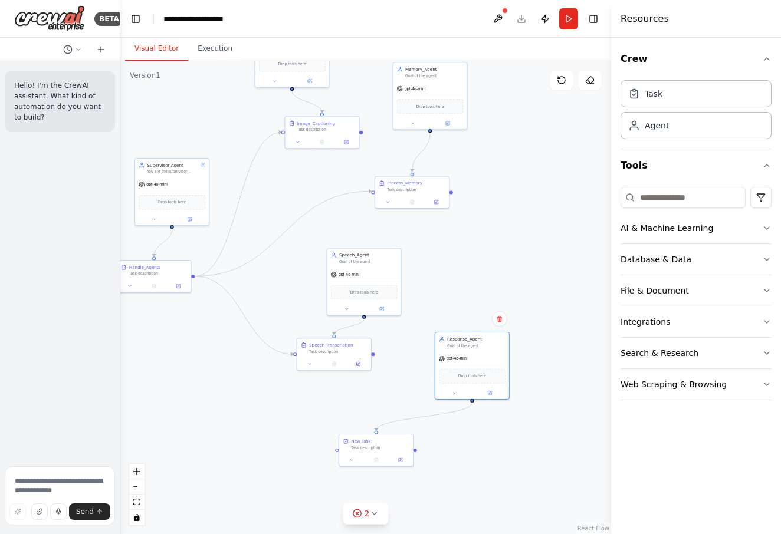
drag, startPoint x: 596, startPoint y: 488, endPoint x: 482, endPoint y: 316, distance: 206.1
click at [483, 364] on div "gpt-4o-mini" at bounding box center [472, 358] width 74 height 13
drag, startPoint x: 371, startPoint y: 285, endPoint x: 412, endPoint y: 333, distance: 63.1
click at [557, 244] on div "Drop tools here" at bounding box center [550, 251] width 67 height 14
drag, startPoint x: 332, startPoint y: 347, endPoint x: 424, endPoint y: 297, distance: 104.8
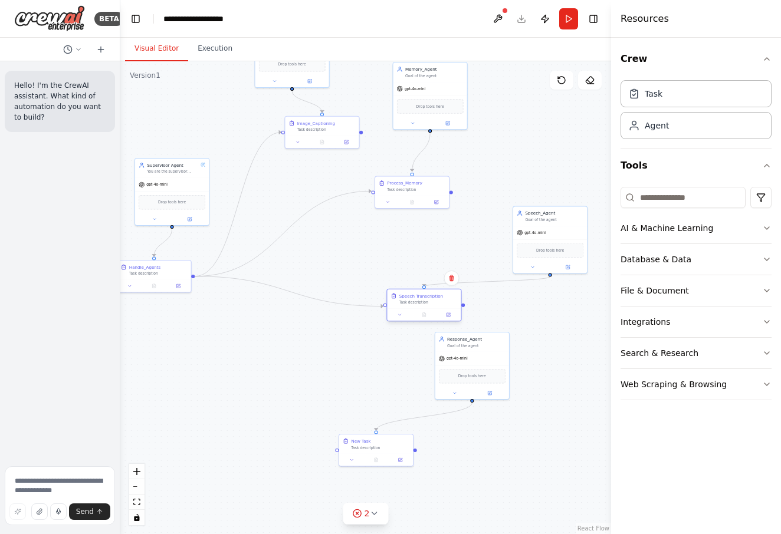
click at [424, 297] on div "Speech Transcription Task description" at bounding box center [428, 299] width 58 height 12
drag, startPoint x: 480, startPoint y: 356, endPoint x: 376, endPoint y: 457, distance: 145.1
click at [495, 466] on div "gpt-4o-mini" at bounding box center [490, 466] width 74 height 13
drag, startPoint x: 376, startPoint y: 444, endPoint x: 383, endPoint y: 366, distance: 78.8
click at [383, 366] on div "New Task Task description" at bounding box center [386, 365] width 58 height 12
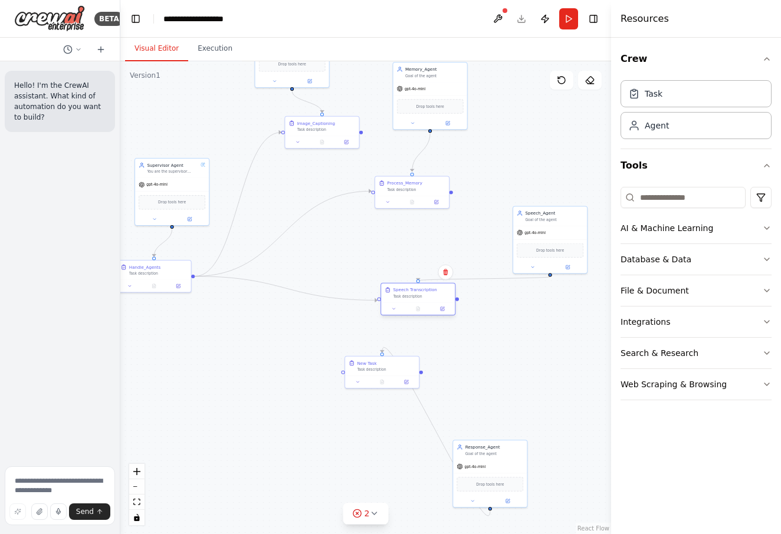
drag, startPoint x: 418, startPoint y: 308, endPoint x: 412, endPoint y: 300, distance: 10.5
click at [412, 300] on div "Speech Transcription Task description" at bounding box center [418, 293] width 74 height 19
drag, startPoint x: 537, startPoint y: 236, endPoint x: 504, endPoint y: 215, distance: 38.9
click at [504, 215] on div "gpt-4o-mini" at bounding box center [514, 213] width 74 height 13
drag, startPoint x: 383, startPoint y: 364, endPoint x: 373, endPoint y: 440, distance: 76.8
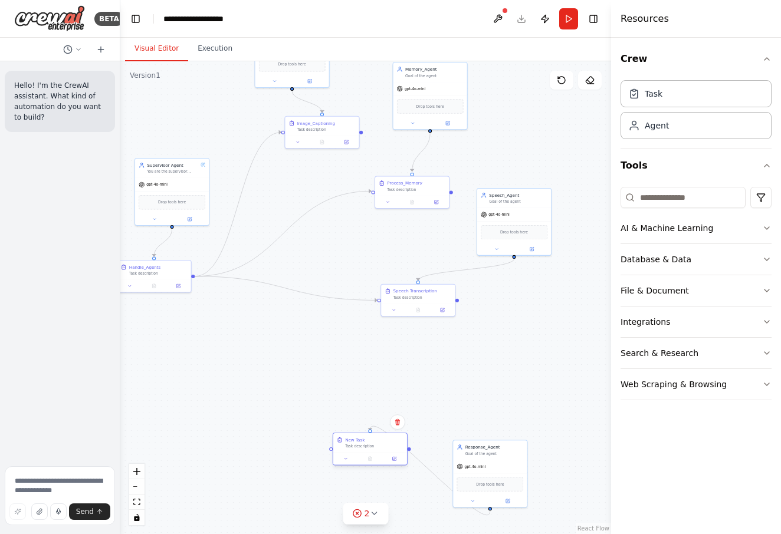
click at [373, 440] on div "New Task" at bounding box center [374, 440] width 58 height 6
drag, startPoint x: 487, startPoint y: 467, endPoint x: 428, endPoint y: 435, distance: 67.3
click at [474, 370] on div "gpt-4o-mini" at bounding box center [478, 370] width 74 height 13
drag, startPoint x: 374, startPoint y: 448, endPoint x: 388, endPoint y: 449, distance: 13.6
click at [388, 449] on div "Task description" at bounding box center [386, 446] width 58 height 5
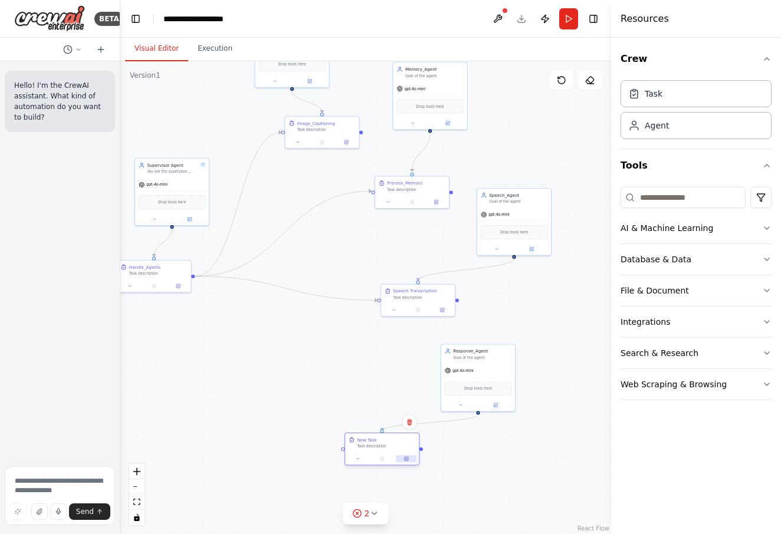
click at [410, 459] on button at bounding box center [406, 458] width 21 height 7
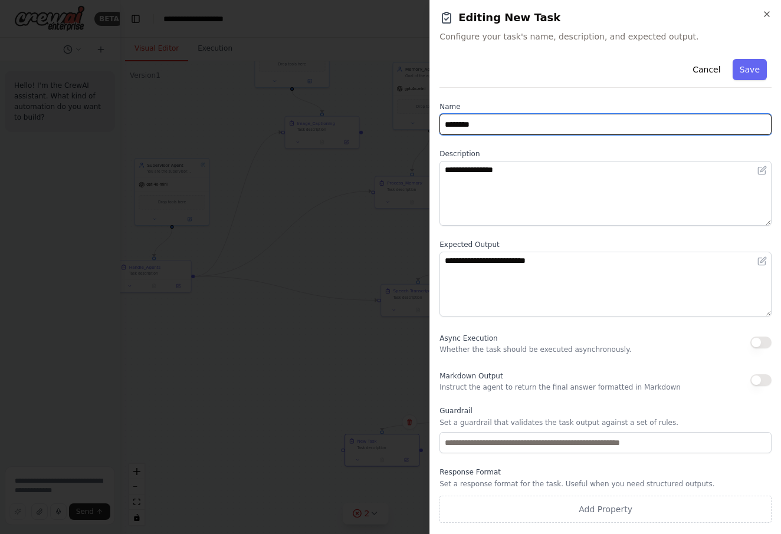
drag, startPoint x: 510, startPoint y: 128, endPoint x: 376, endPoint y: 122, distance: 134.6
click at [376, 122] on body "**********" at bounding box center [390, 267] width 781 height 534
type input "**********"
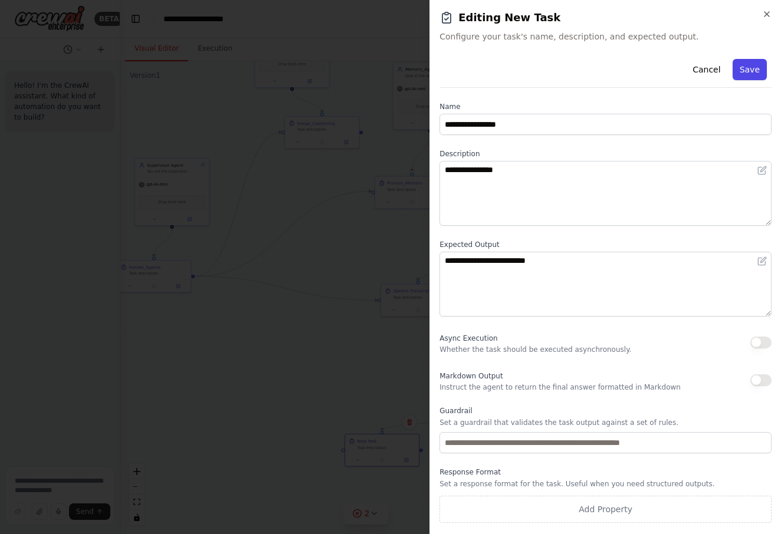
click at [755, 68] on button "Save" at bounding box center [749, 69] width 34 height 21
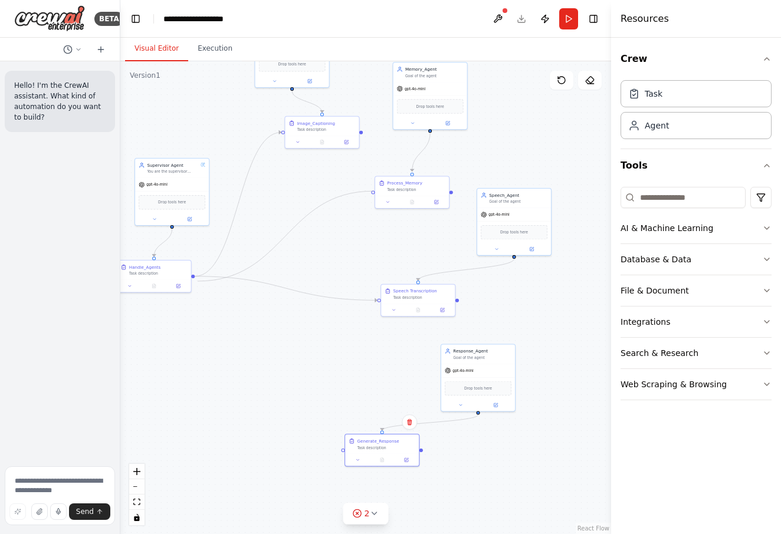
click at [198, 281] on div ".deletable-edge-delete-btn { width: 20px; height: 20px; border: 0px solid #ffff…" at bounding box center [365, 297] width 491 height 473
drag, startPoint x: 192, startPoint y: 275, endPoint x: 346, endPoint y: 452, distance: 233.7
click at [346, 451] on div "Supervisor Agent You are the supervisor agent of this multi-agent system. You a…" at bounding box center [319, 344] width 249 height 241
drag, startPoint x: 390, startPoint y: 446, endPoint x: 391, endPoint y: 431, distance: 14.8
click at [391, 431] on div "Generate_Response Task description" at bounding box center [386, 431] width 58 height 12
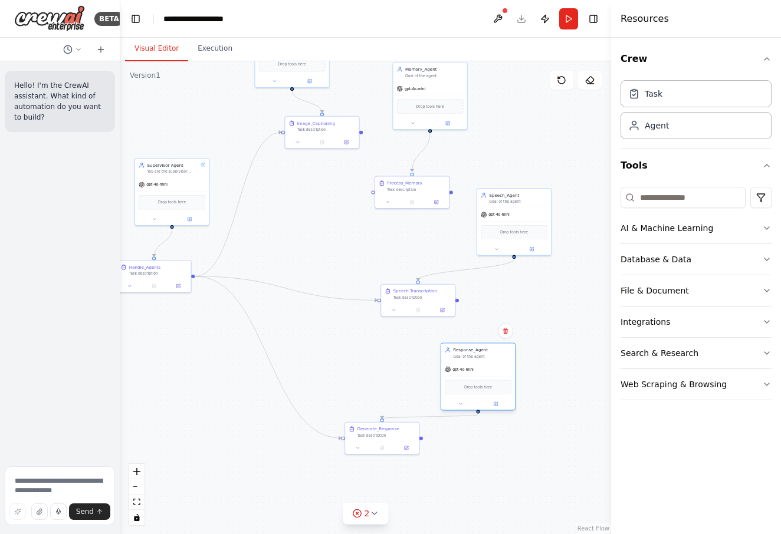
drag, startPoint x: 491, startPoint y: 375, endPoint x: 487, endPoint y: 363, distance: 12.5
click at [492, 363] on div "gpt-4o-mini Drop tools here" at bounding box center [478, 386] width 74 height 47
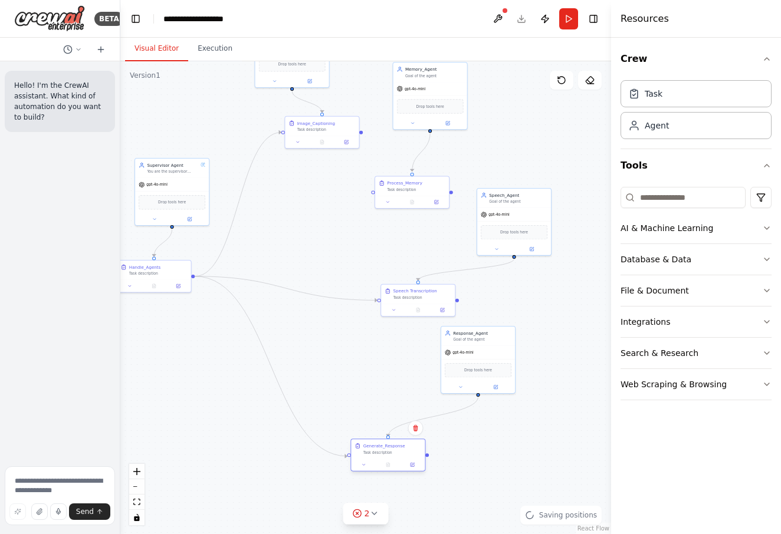
drag, startPoint x: 379, startPoint y: 430, endPoint x: 384, endPoint y: 448, distance: 17.9
click at [384, 448] on div "Generate_Response" at bounding box center [384, 446] width 42 height 6
drag, startPoint x: 475, startPoint y: 351, endPoint x: 481, endPoint y: 363, distance: 12.4
click at [481, 363] on div "gpt-4o-mini" at bounding box center [484, 363] width 74 height 13
drag, startPoint x: 413, startPoint y: 294, endPoint x: 373, endPoint y: 306, distance: 41.2
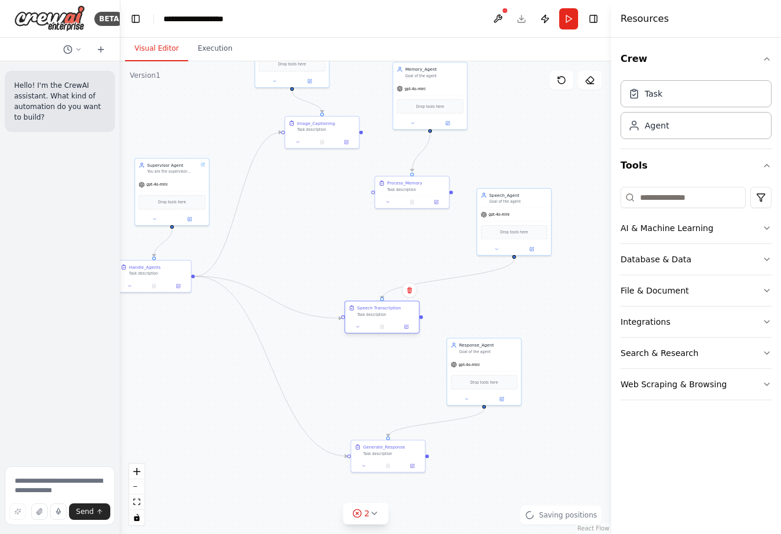
click at [373, 306] on div "Speech Transcription Task description" at bounding box center [386, 311] width 58 height 12
drag, startPoint x: 524, startPoint y: 215, endPoint x: 448, endPoint y: 201, distance: 77.3
click at [525, 231] on div "gpt-4o-mini" at bounding box center [520, 232] width 74 height 13
drag, startPoint x: 427, startPoint y: 185, endPoint x: 384, endPoint y: 198, distance: 44.4
click at [388, 203] on div "Process_Memory Task description" at bounding box center [380, 209] width 58 height 12
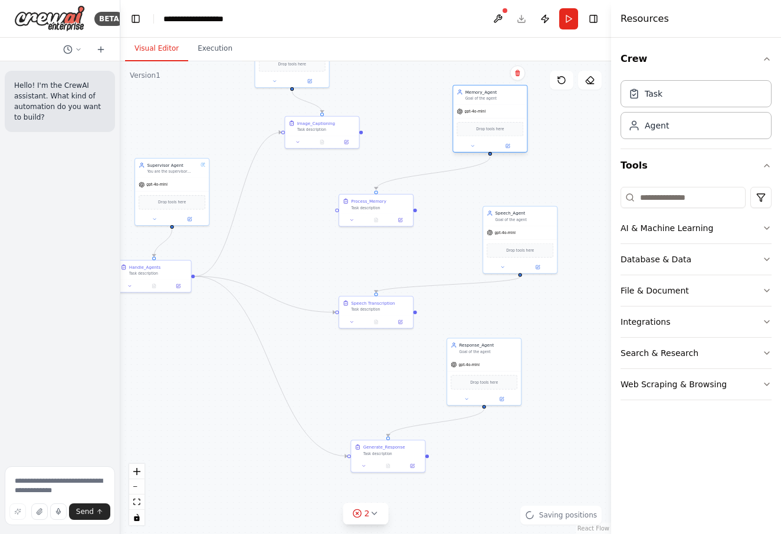
drag, startPoint x: 439, startPoint y: 88, endPoint x: 470, endPoint y: 140, distance: 60.3
click at [501, 110] on div "gpt-4o-mini" at bounding box center [490, 111] width 74 height 13
click at [189, 179] on div "gpt-4o-mini" at bounding box center [172, 183] width 74 height 13
click at [195, 221] on button at bounding box center [190, 218] width 34 height 7
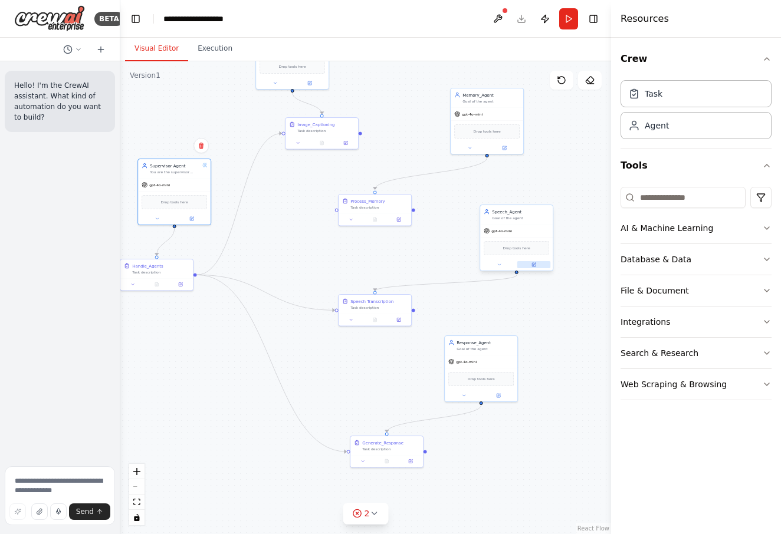
click at [537, 262] on button at bounding box center [534, 264] width 34 height 7
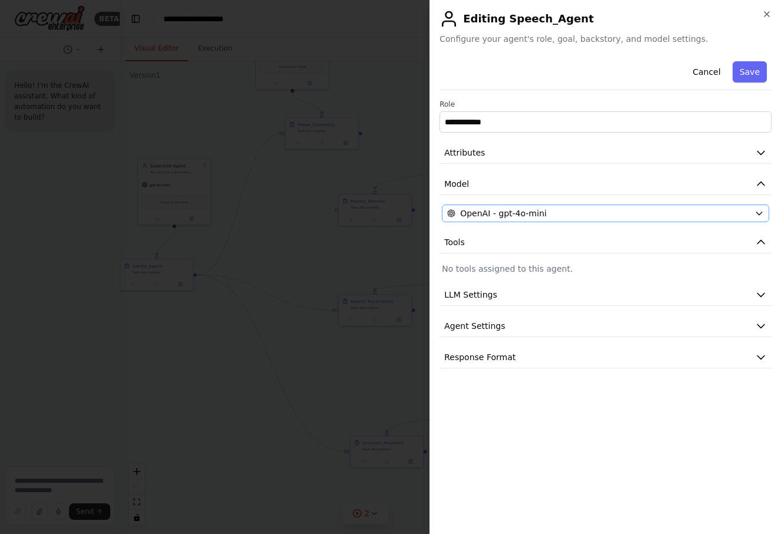
click at [590, 211] on div "OpenAI - gpt-4o-mini" at bounding box center [598, 214] width 303 height 12
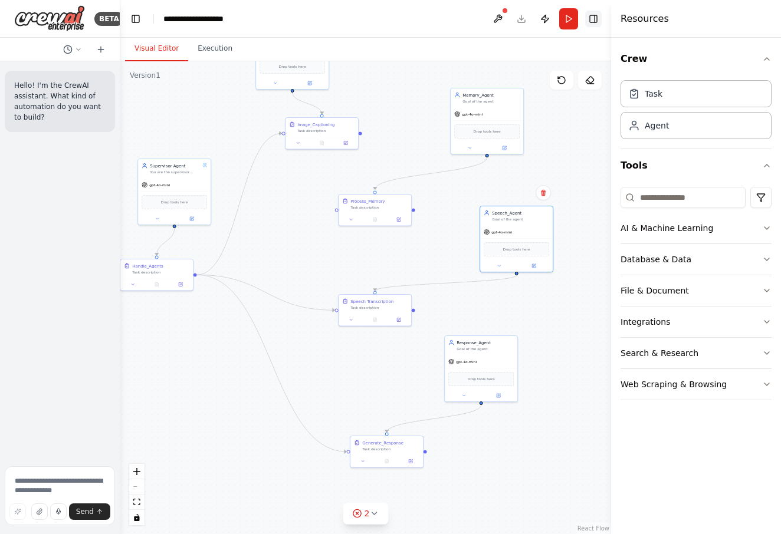
click at [591, 25] on button "Toggle Right Sidebar" at bounding box center [593, 19] width 17 height 17
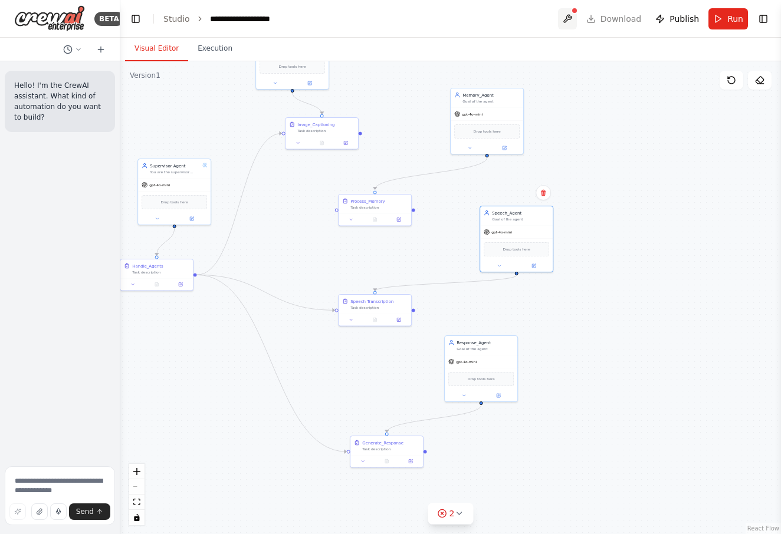
click at [568, 14] on button at bounding box center [567, 18] width 19 height 21
click at [526, 26] on body "**********" at bounding box center [390, 267] width 781 height 534
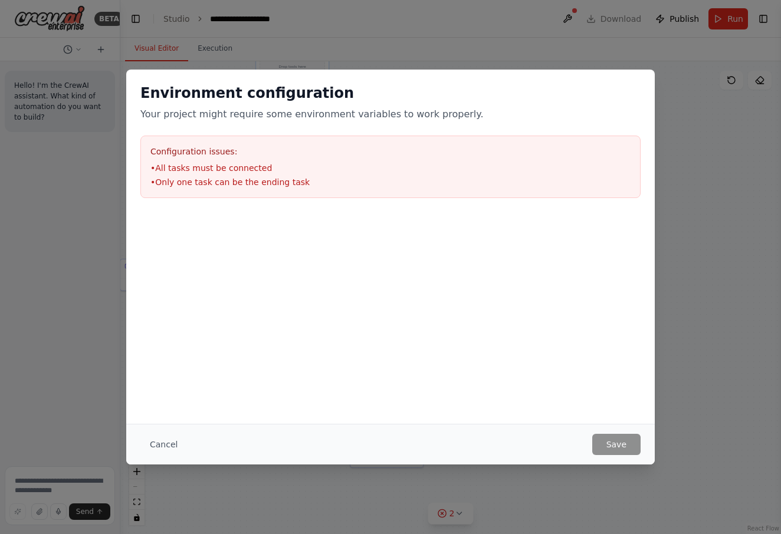
drag, startPoint x: 526, startPoint y: 26, endPoint x: 249, endPoint y: 454, distance: 509.7
click at [570, 446] on div "Cancel Save" at bounding box center [390, 444] width 500 height 21
click at [160, 446] on button "Cancel" at bounding box center [163, 444] width 47 height 21
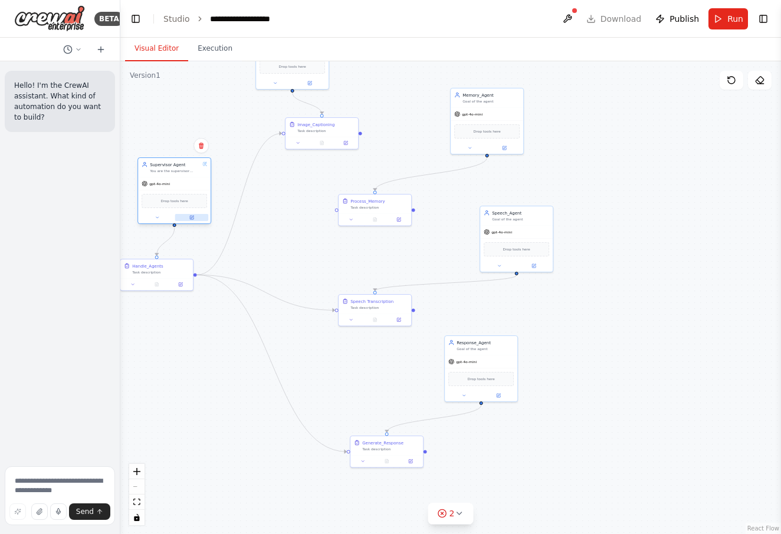
click at [200, 218] on button at bounding box center [192, 217] width 34 height 7
drag, startPoint x: 367, startPoint y: 305, endPoint x: 372, endPoint y: 324, distance: 19.6
click at [364, 328] on div "Speech Transcription Task description" at bounding box center [372, 327] width 57 height 12
drag, startPoint x: 542, startPoint y: 221, endPoint x: 522, endPoint y: 219, distance: 19.5
click at [522, 219] on div "Speech_Agent Goal of the agent" at bounding box center [498, 214] width 73 height 19
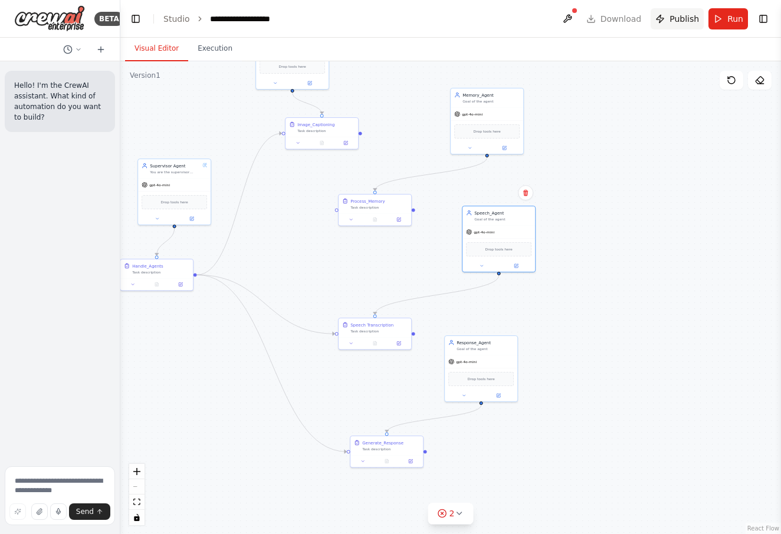
click at [689, 13] on span "Publish" at bounding box center [683, 19] width 29 height 12
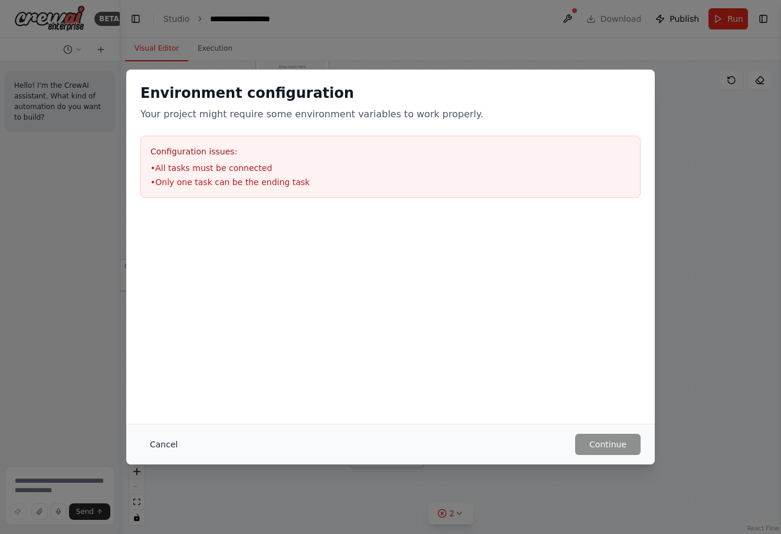
click at [176, 448] on button "Cancel" at bounding box center [163, 444] width 47 height 21
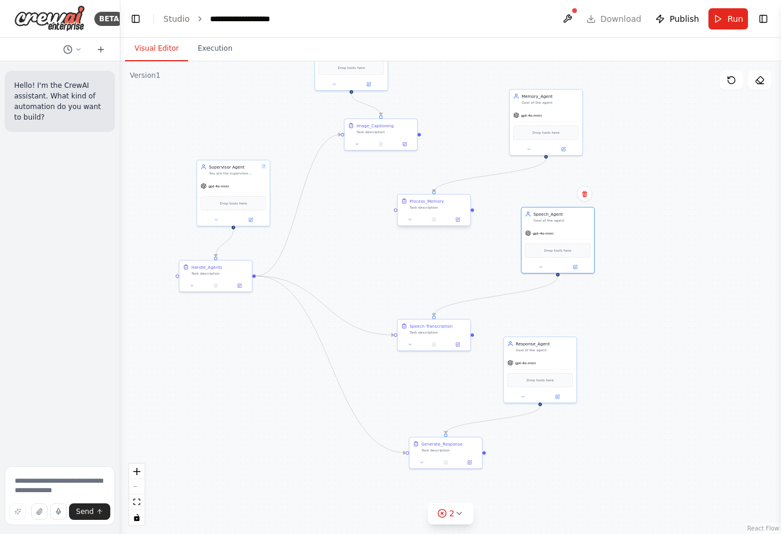
drag, startPoint x: 337, startPoint y: 211, endPoint x: 396, endPoint y: 212, distance: 59.0
click at [396, 212] on div ".deletable-edge-delete-btn { width: 20px; height: 20px; border: 0px solid #ffff…" at bounding box center [450, 297] width 660 height 473
drag, startPoint x: 395, startPoint y: 212, endPoint x: 258, endPoint y: 271, distance: 149.5
click at [255, 275] on div "Supervisor Agent You are the supervisor agent of this multi-agent system. You a…" at bounding box center [420, 343] width 330 height 236
click at [682, 21] on span "Publish" at bounding box center [683, 19] width 29 height 12
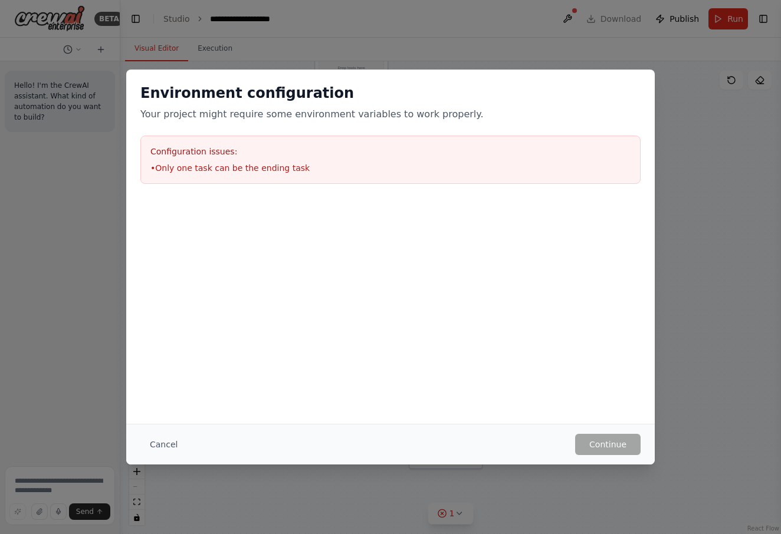
drag, startPoint x: 630, startPoint y: 430, endPoint x: 625, endPoint y: 435, distance: 7.9
click at [628, 431] on div "Cancel Continue" at bounding box center [390, 444] width 528 height 41
click at [170, 448] on button "Cancel" at bounding box center [163, 444] width 47 height 21
